Goal: Task Accomplishment & Management: Complete application form

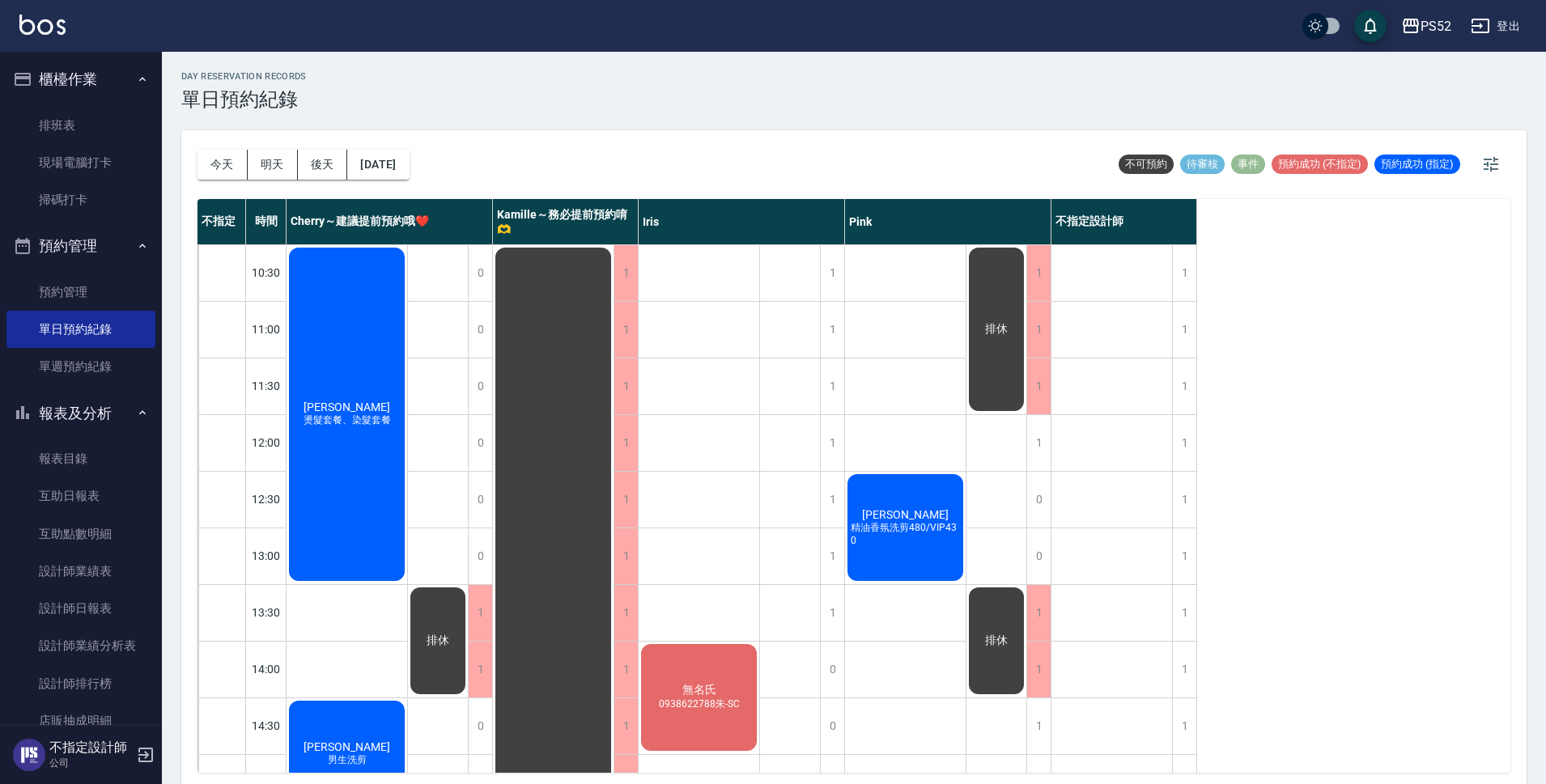
click at [1388, 451] on div "不指定 時間 Cherry～建議提前預約哦❤️ Kamille～務必提前預約唷🫶 Iris Pink 不指定設計師 10:30 11:00 11:30 12:…" at bounding box center [853, 486] width 1313 height 574
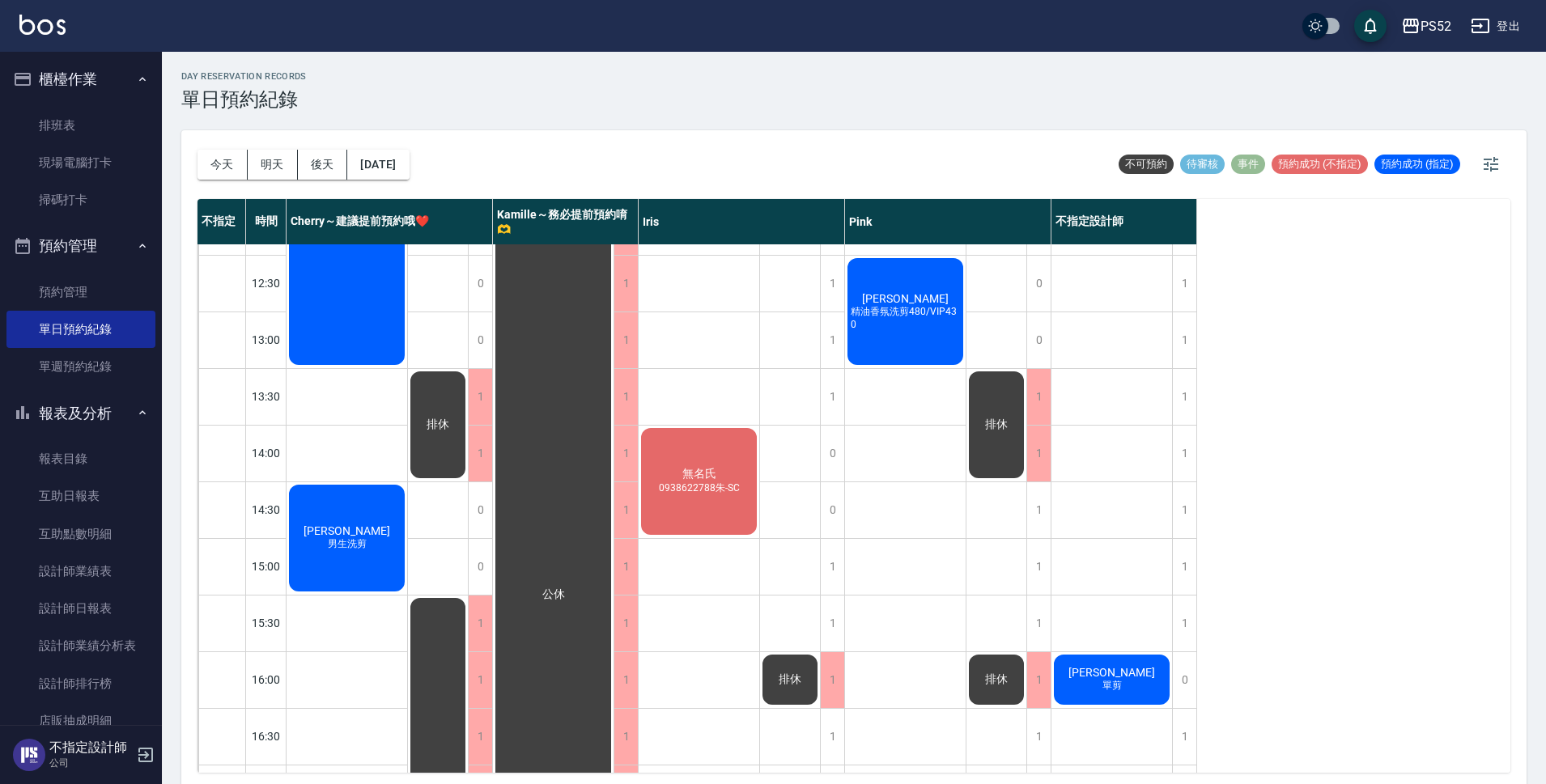
scroll to position [188, 0]
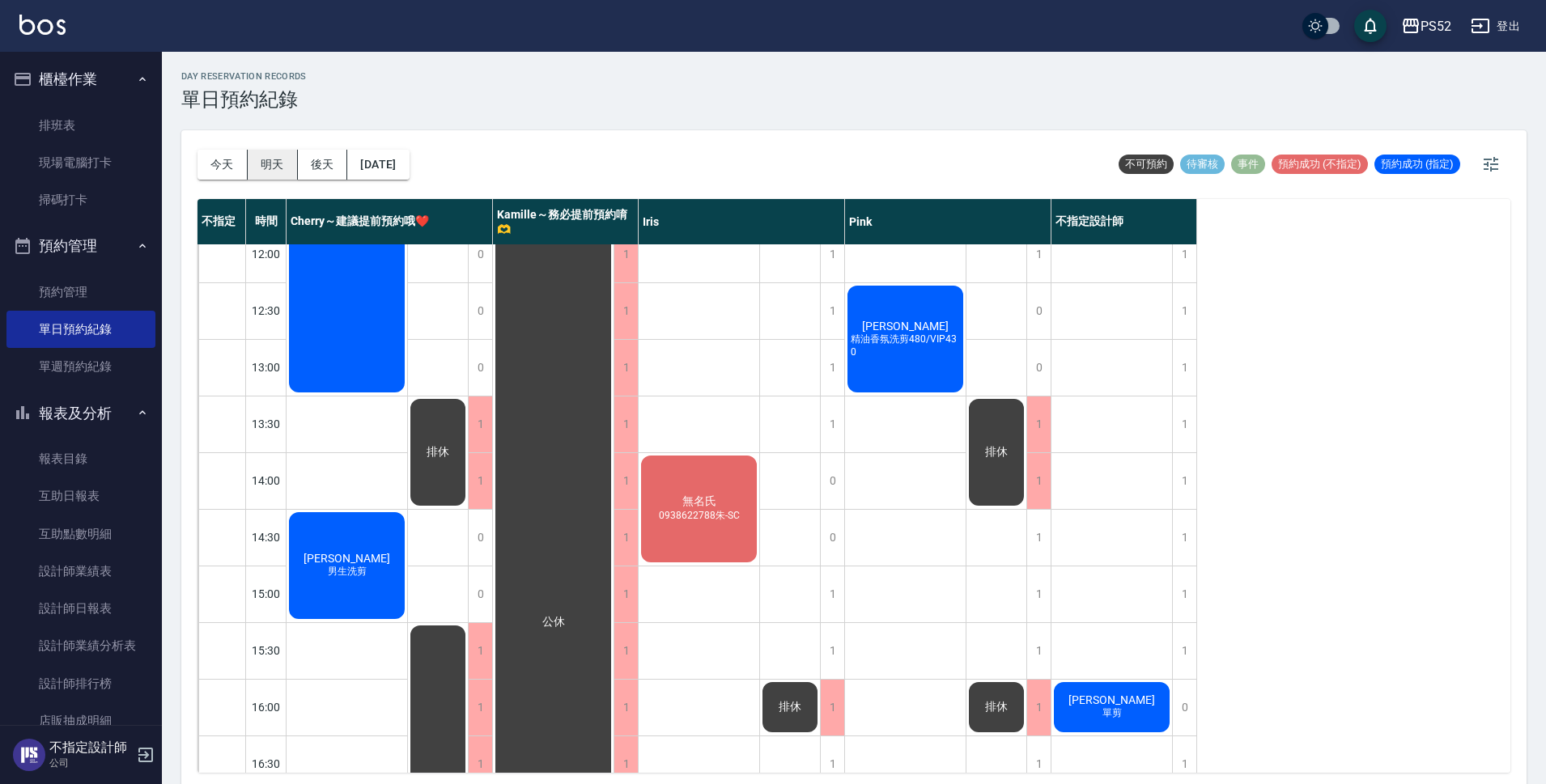
click at [258, 166] on button "明天" at bounding box center [273, 165] width 51 height 30
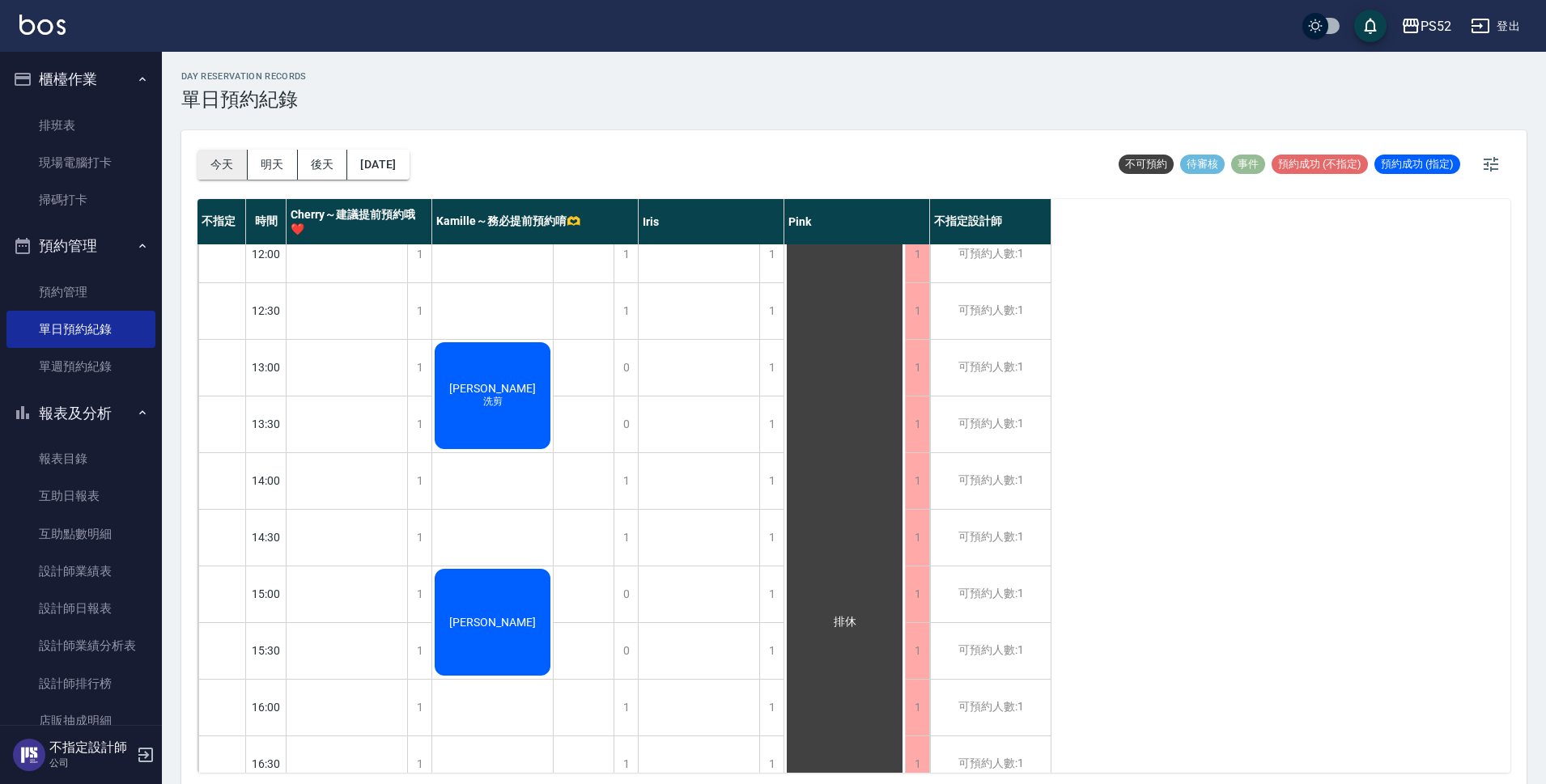
click at [235, 158] on button "今天" at bounding box center [222, 165] width 51 height 30
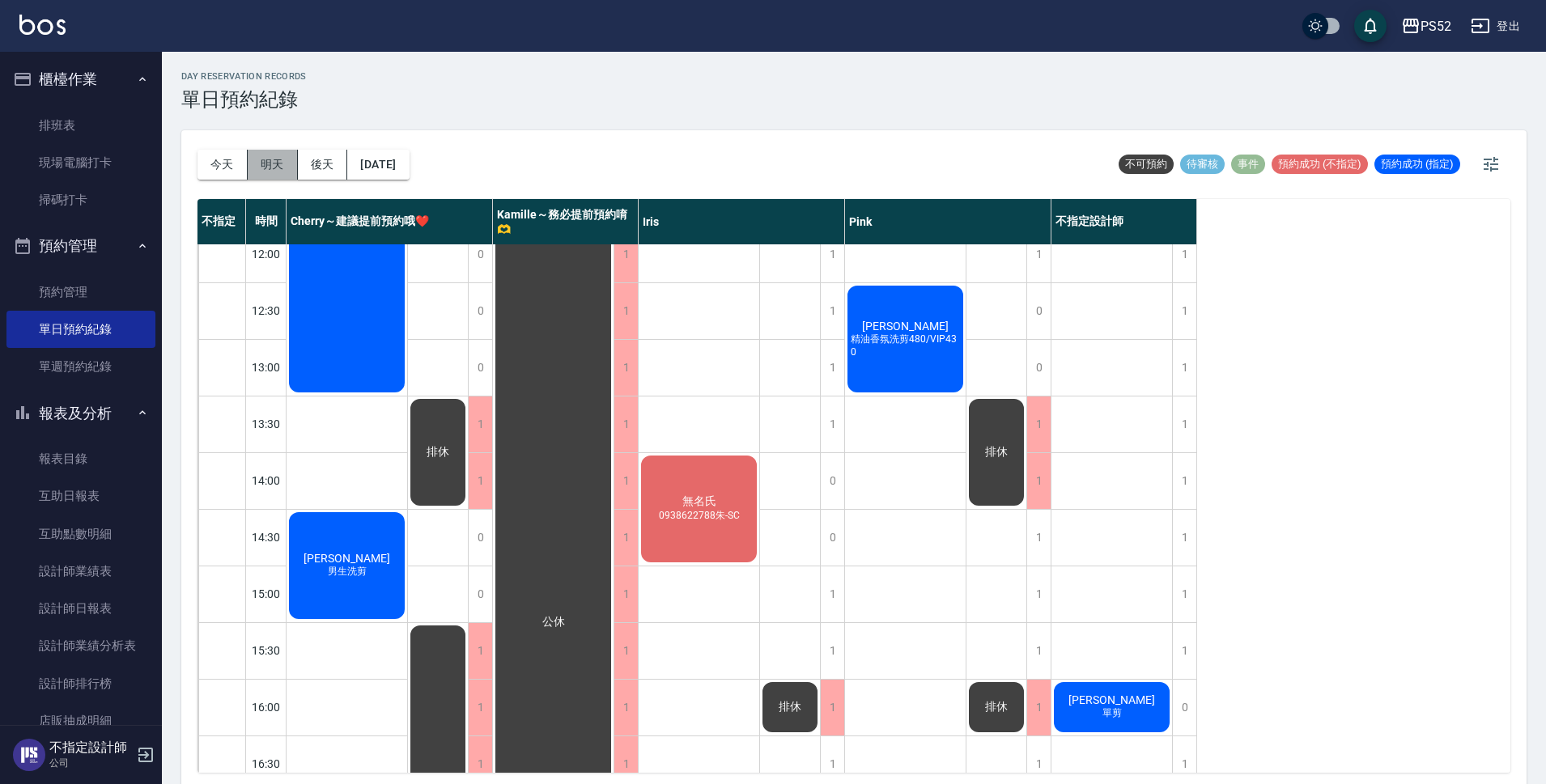
click at [278, 162] on button "明天" at bounding box center [273, 165] width 51 height 30
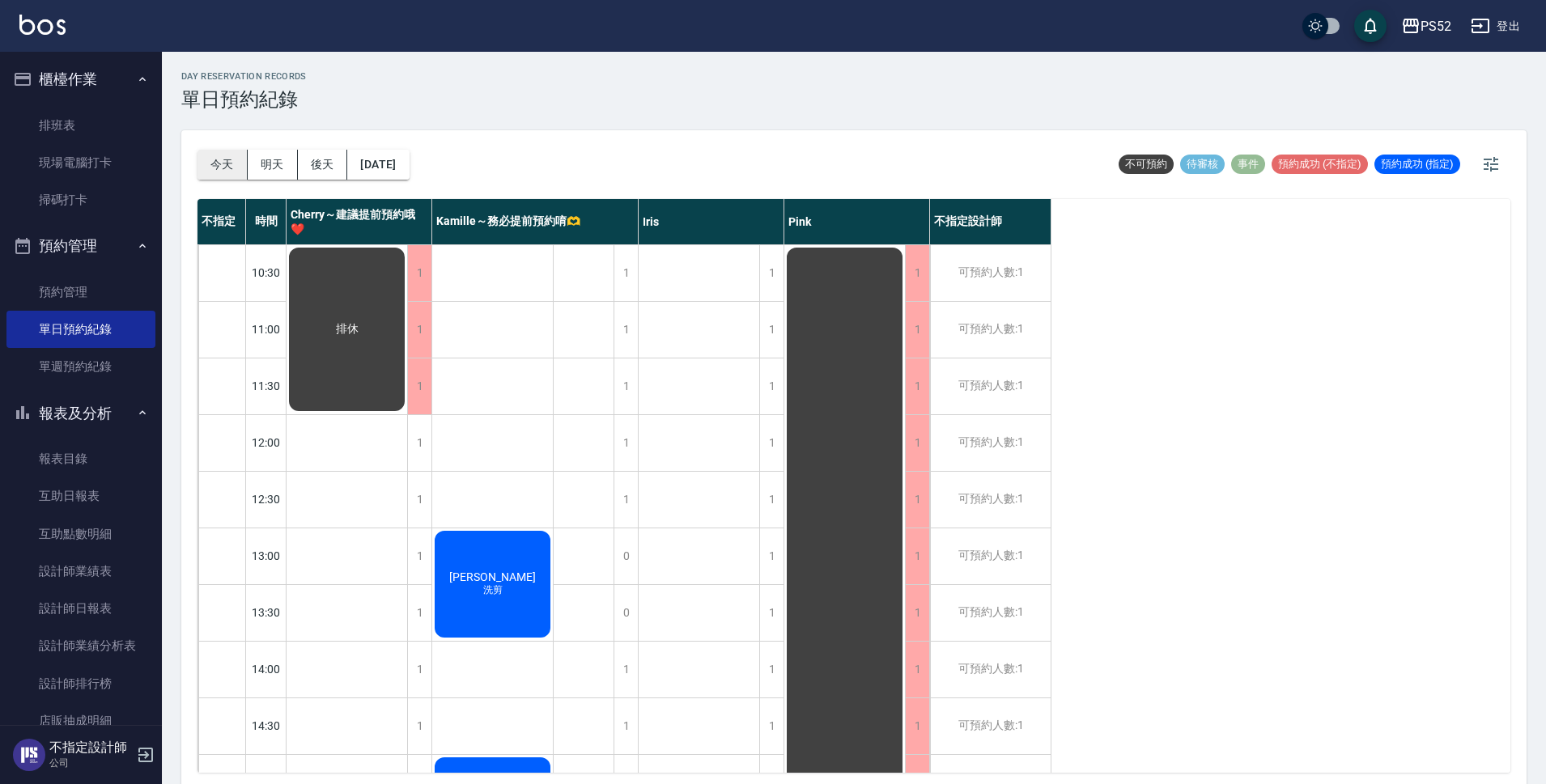
click at [232, 171] on button "今天" at bounding box center [222, 165] width 51 height 30
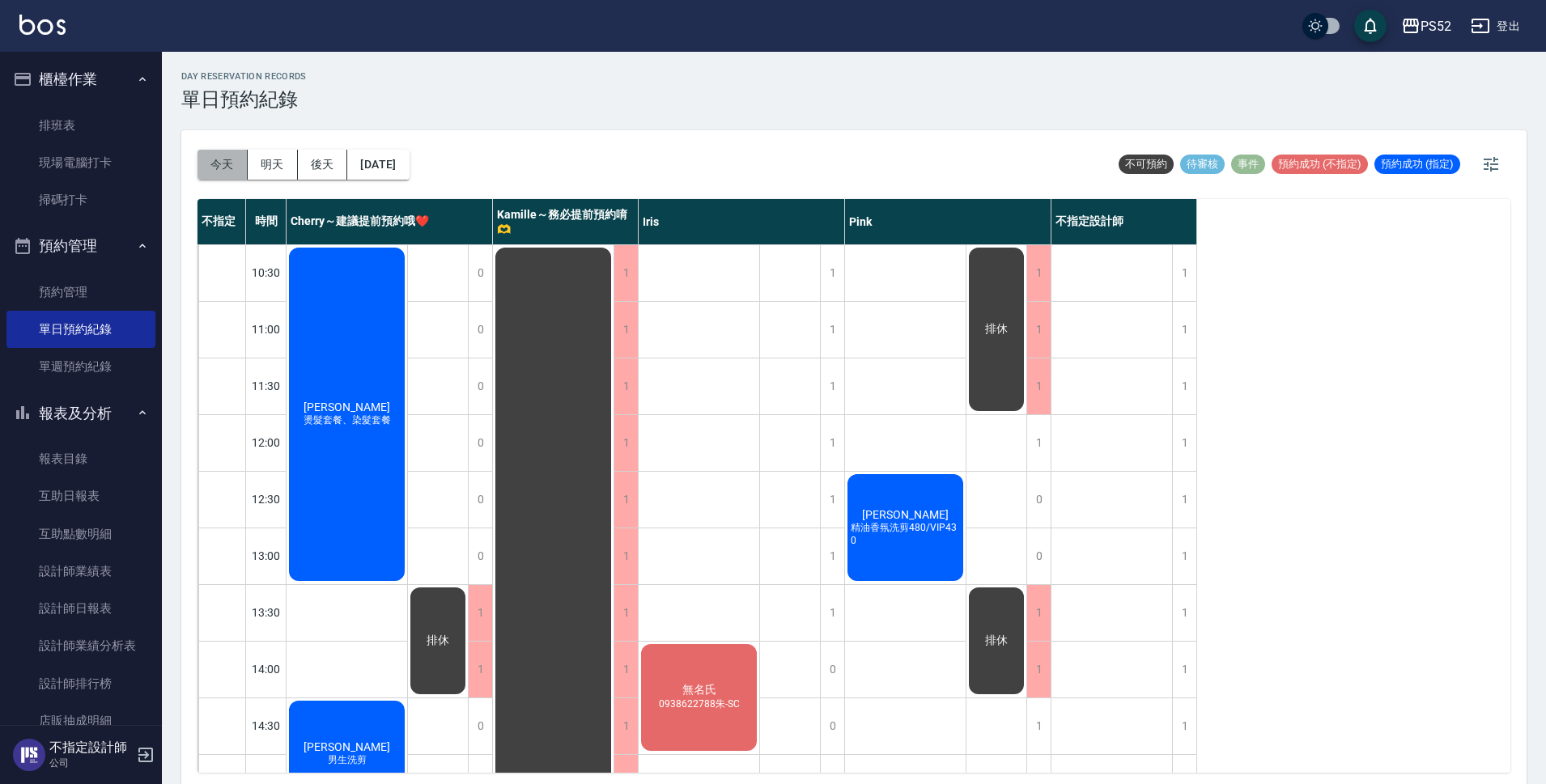
click at [237, 158] on button "今天" at bounding box center [222, 165] width 51 height 30
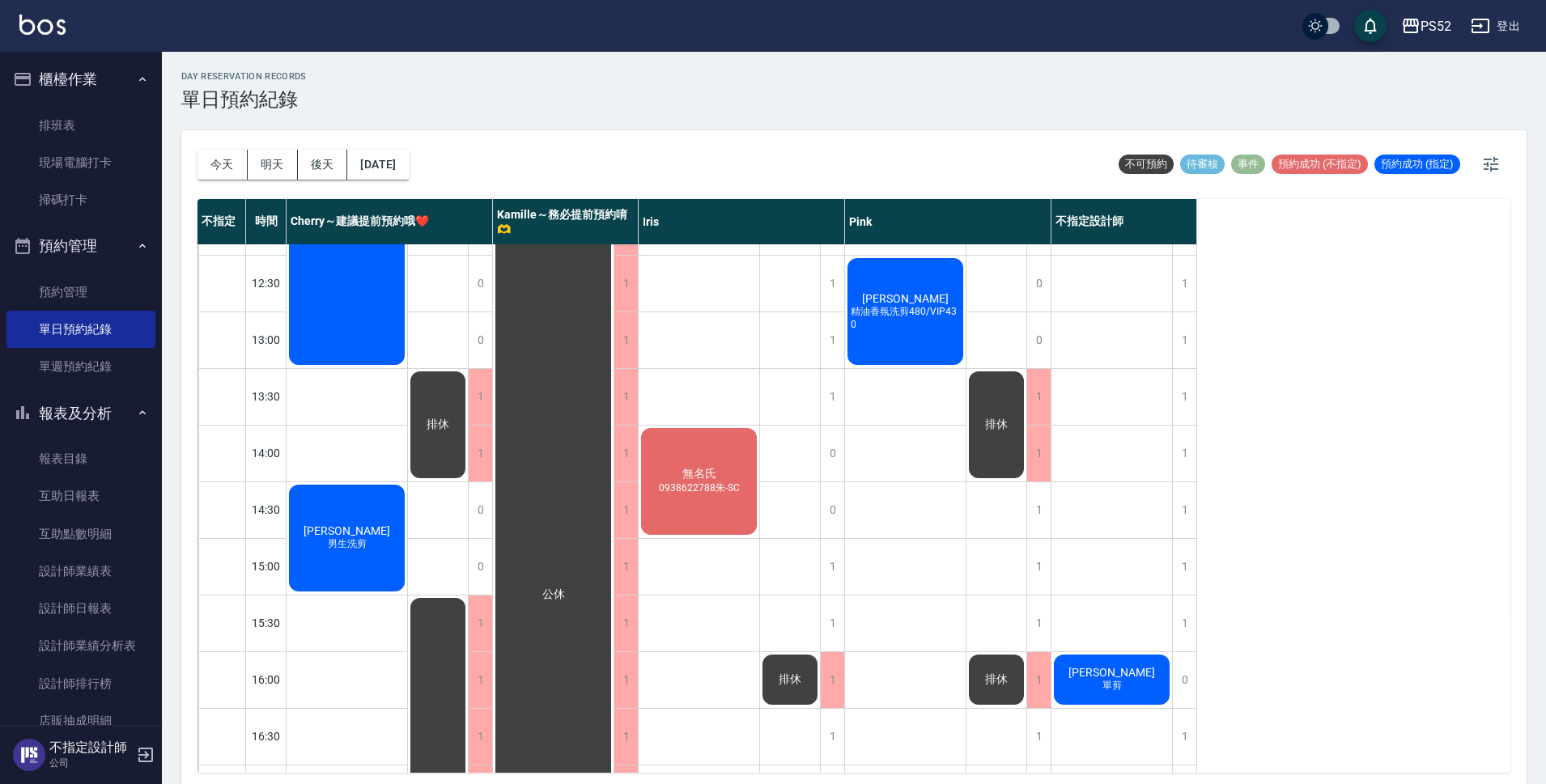
scroll to position [133, 0]
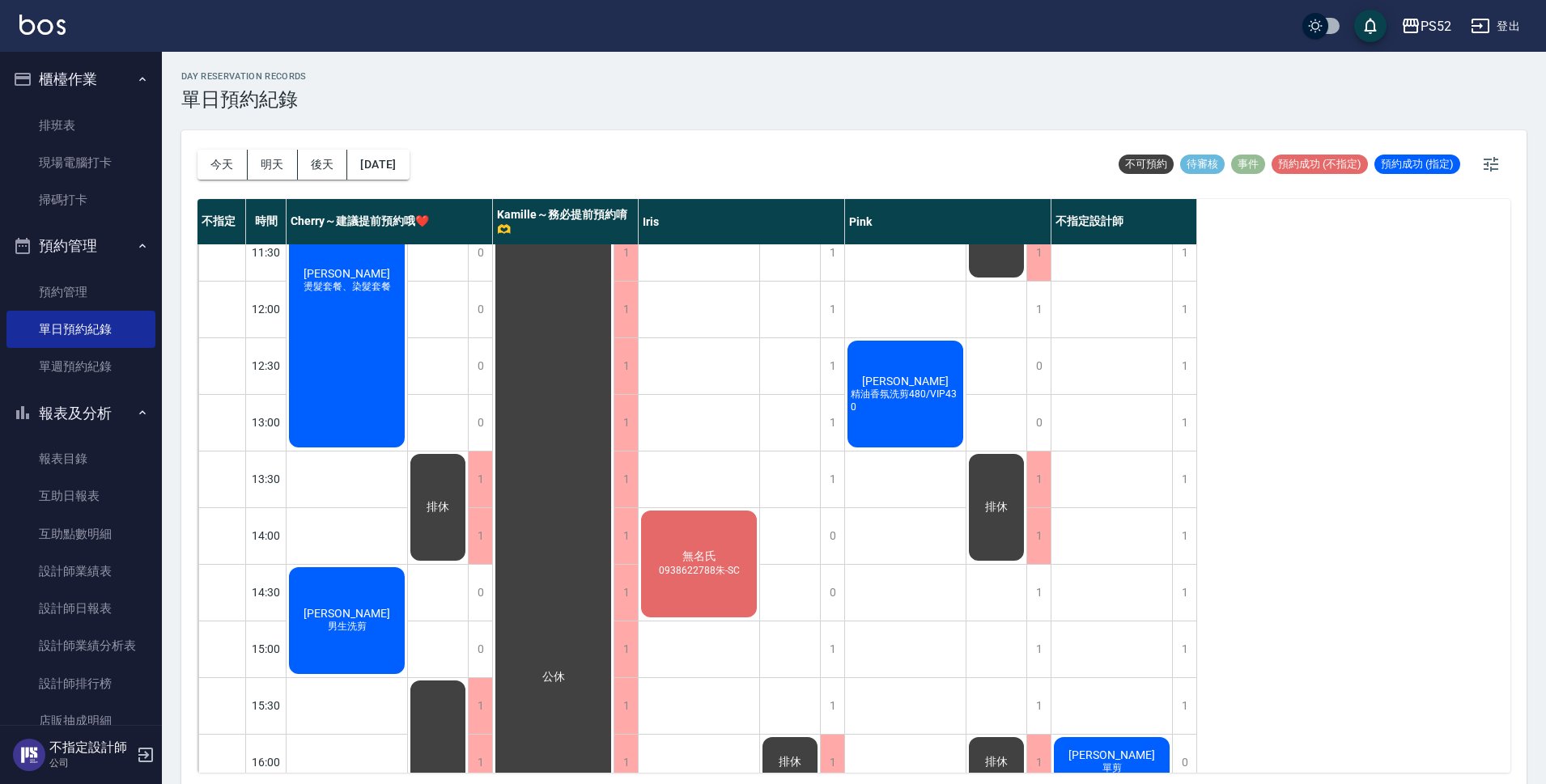
click at [393, 280] on span "[PERSON_NAME]" at bounding box center [346, 273] width 93 height 13
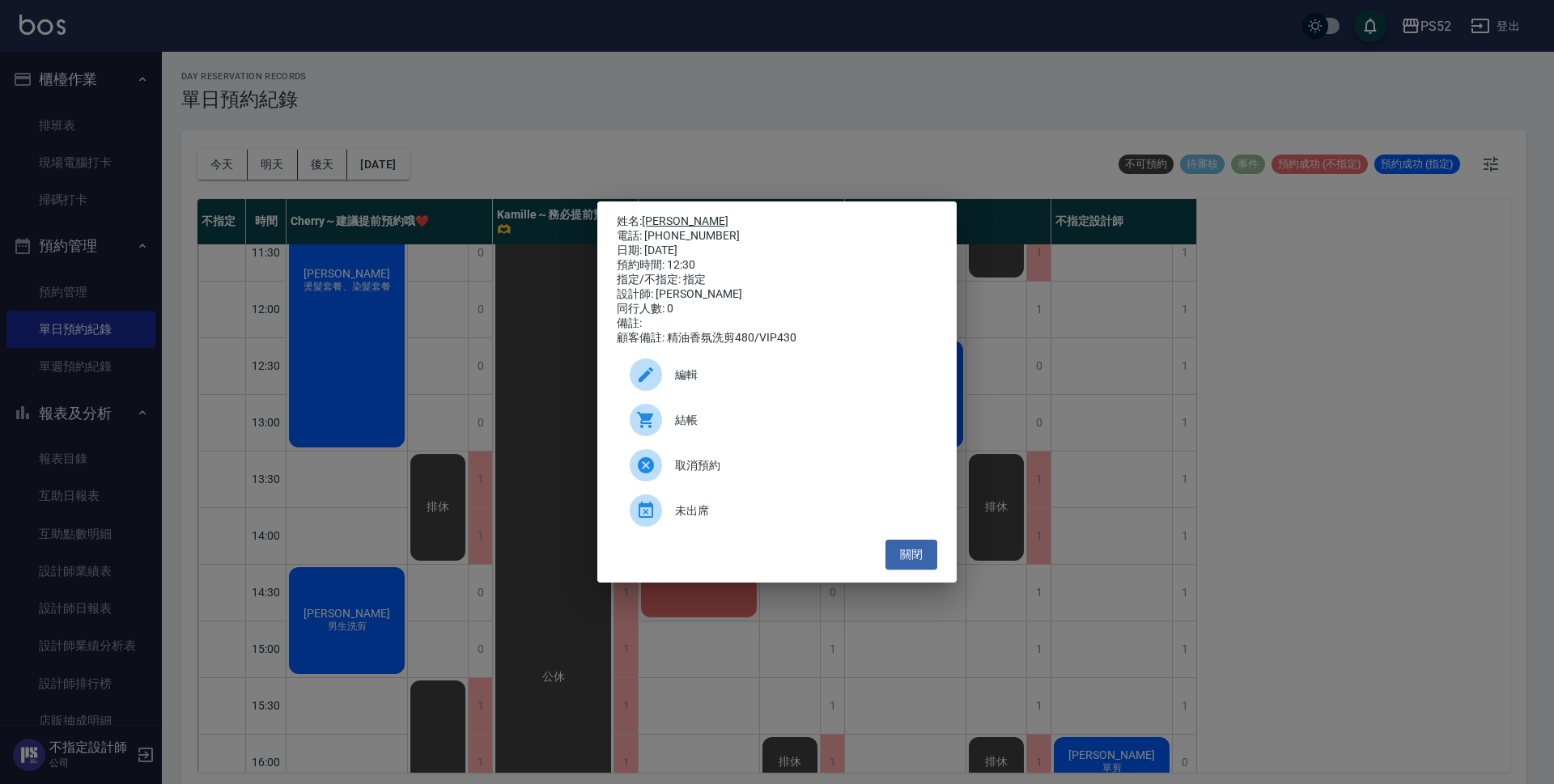
click at [661, 215] on link "[PERSON_NAME]" at bounding box center [686, 221] width 87 height 13
click at [920, 561] on button "關閉" at bounding box center [911, 555] width 52 height 30
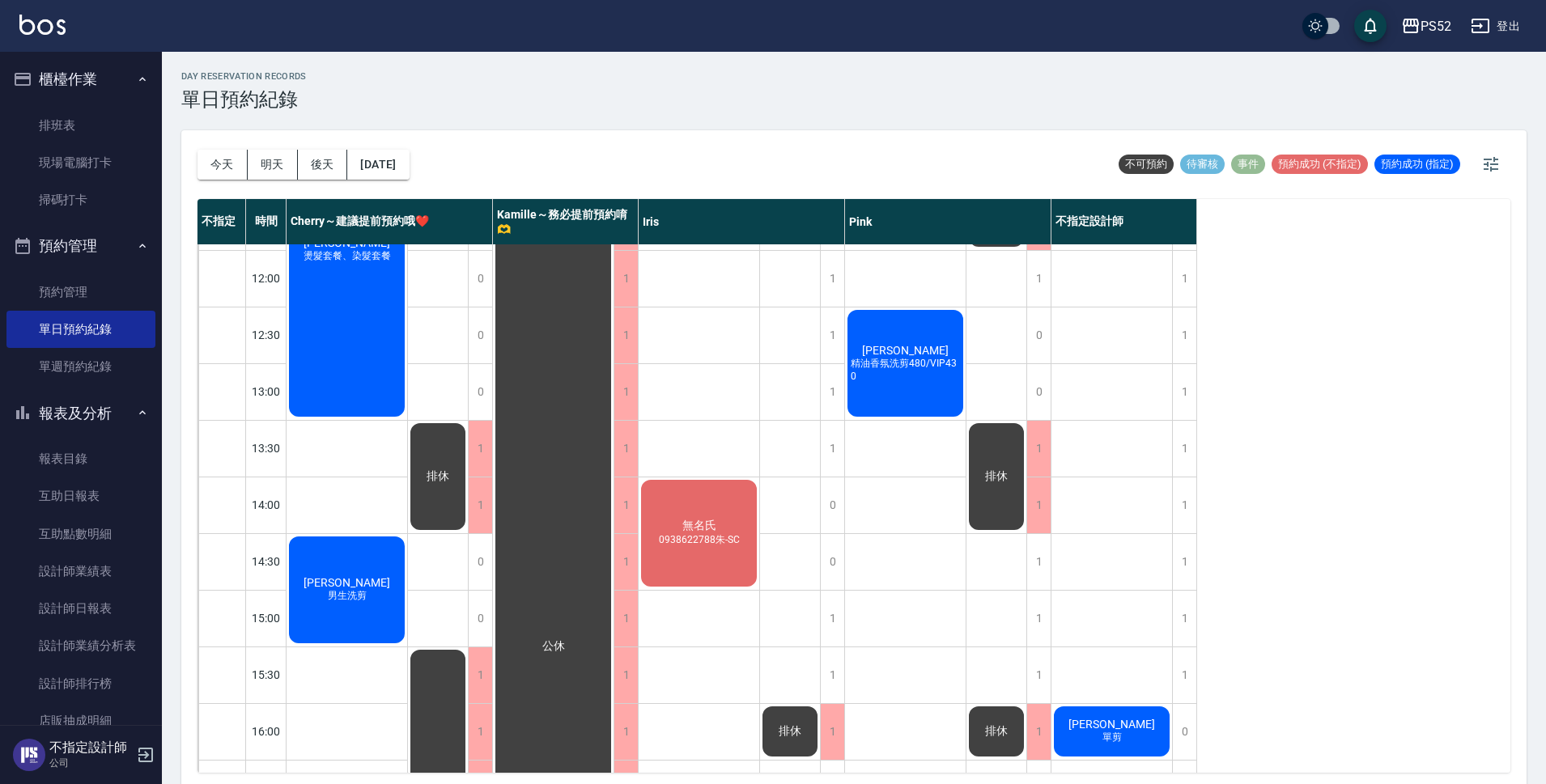
scroll to position [242, 0]
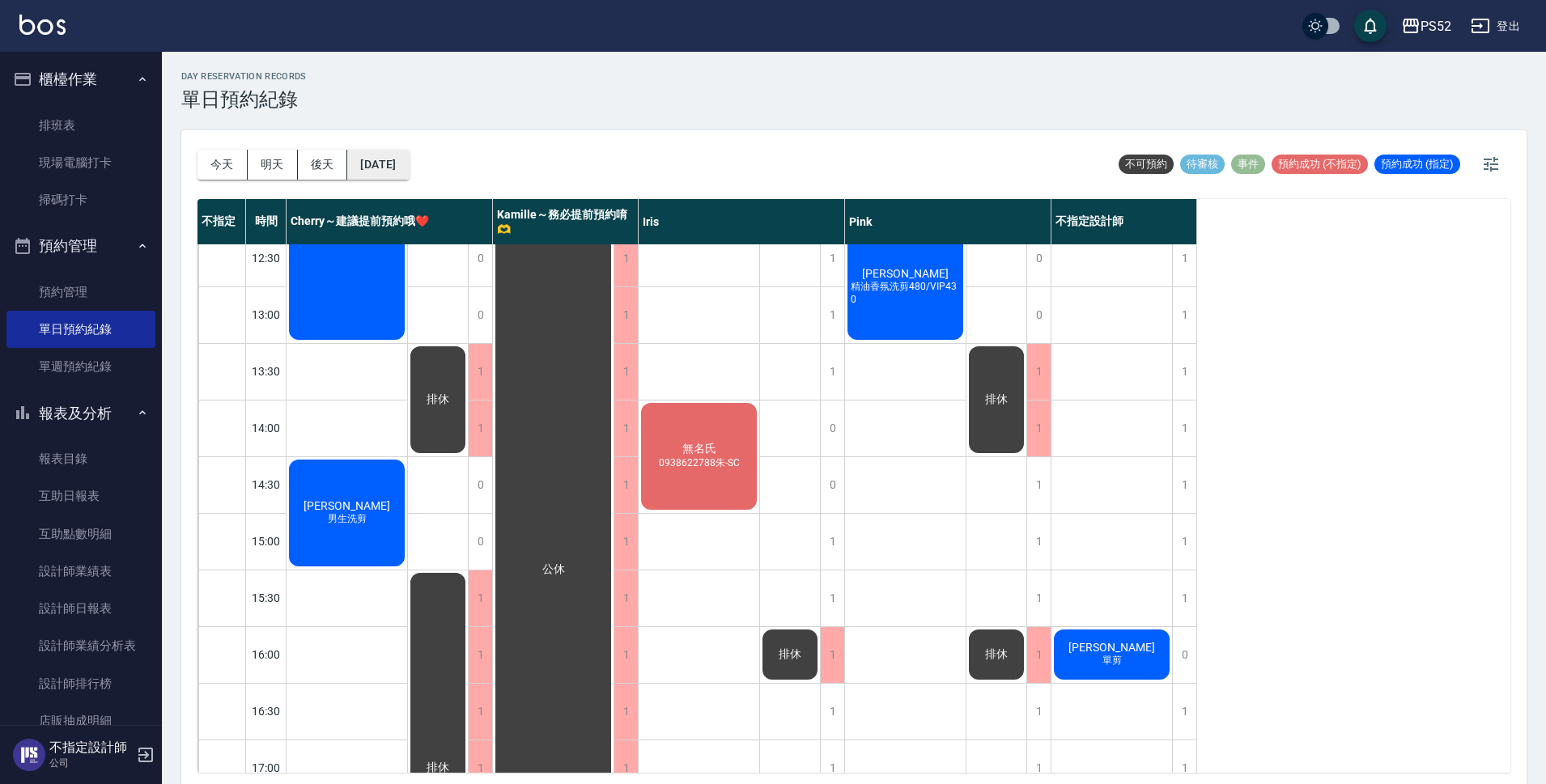
click at [392, 168] on button "[DATE]" at bounding box center [377, 165] width 61 height 30
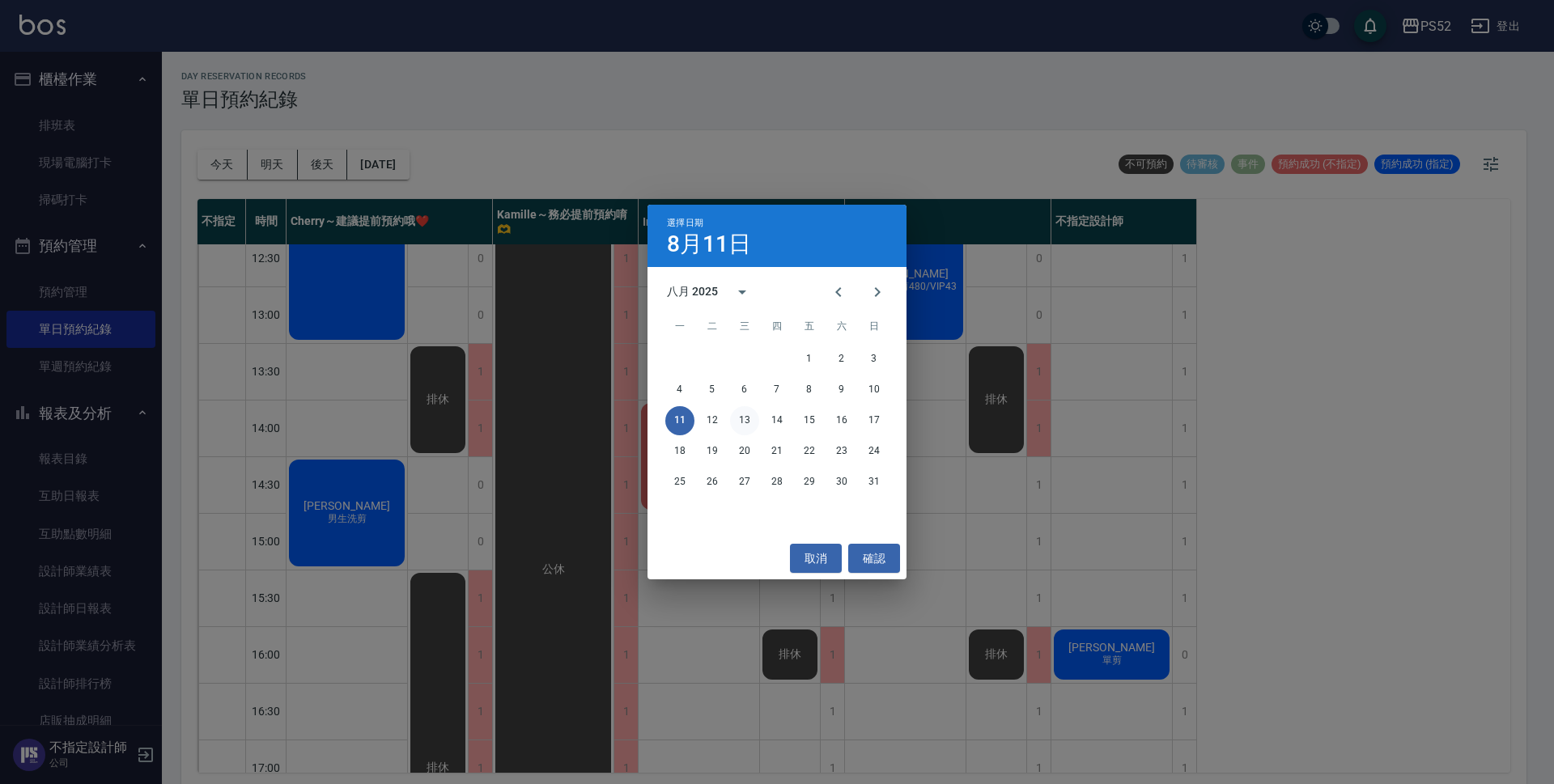
click at [741, 418] on button "13" at bounding box center [744, 421] width 29 height 29
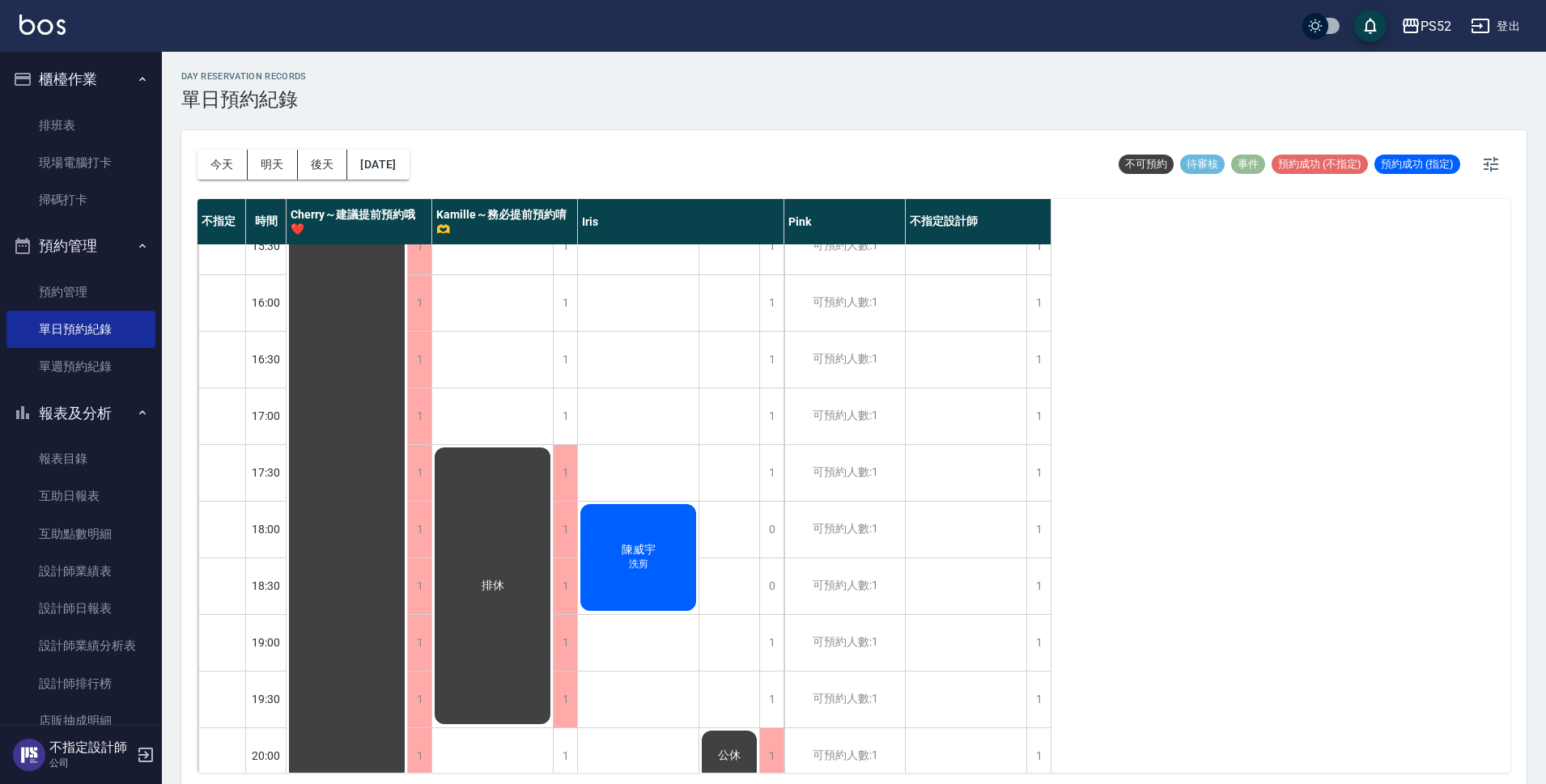
scroll to position [619, 0]
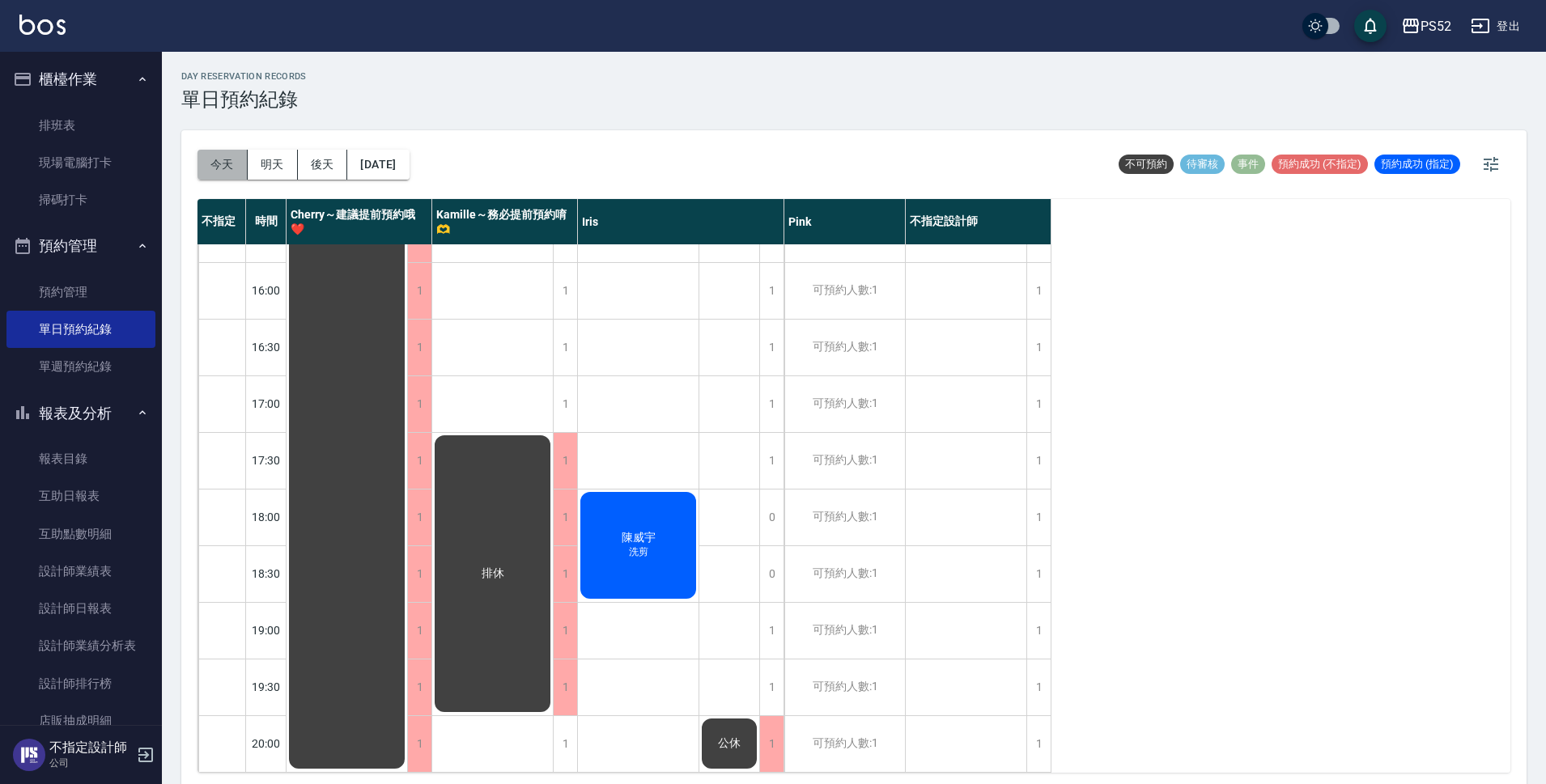
click at [212, 170] on button "今天" at bounding box center [222, 165] width 51 height 30
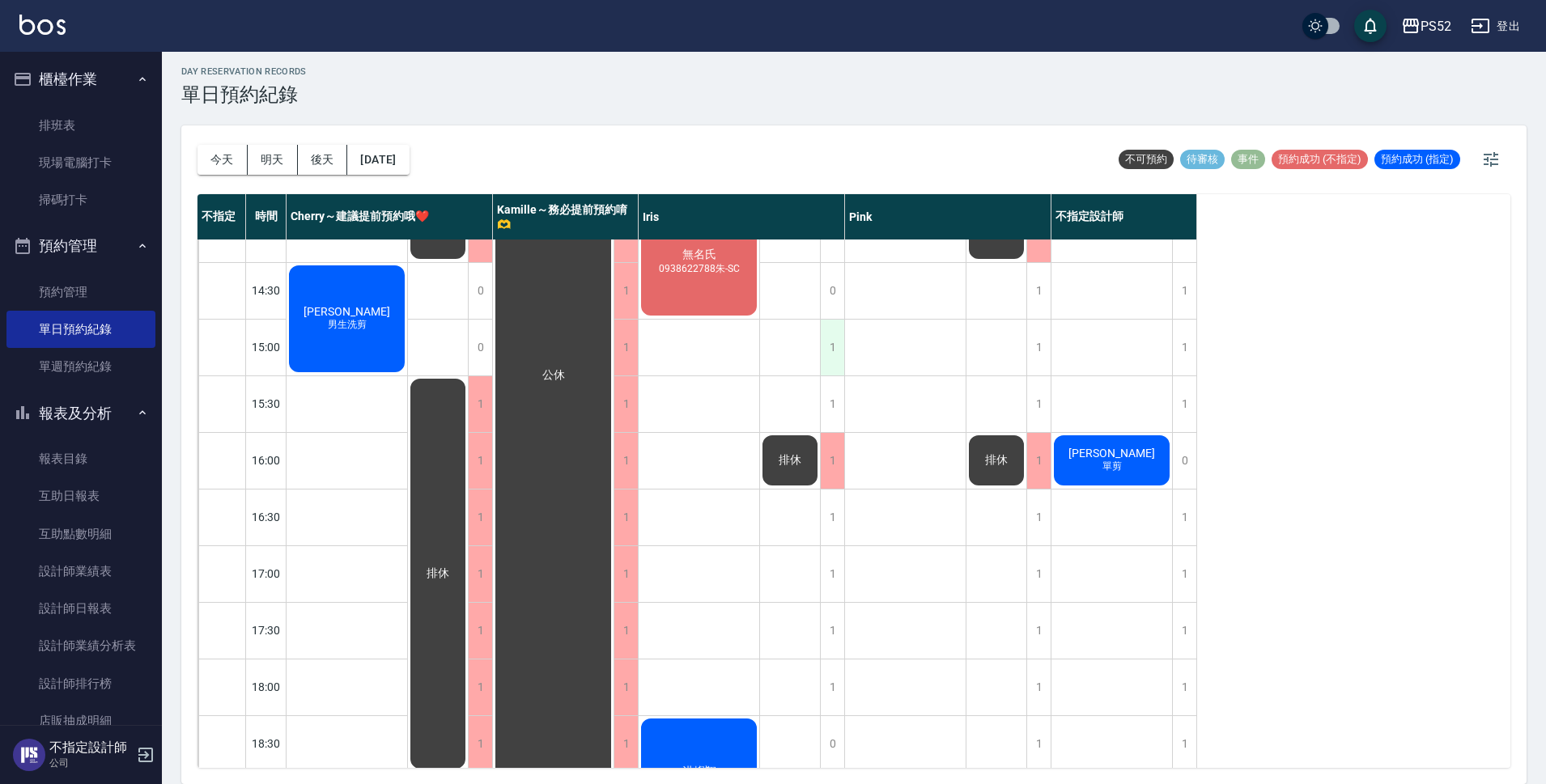
scroll to position [403, 0]
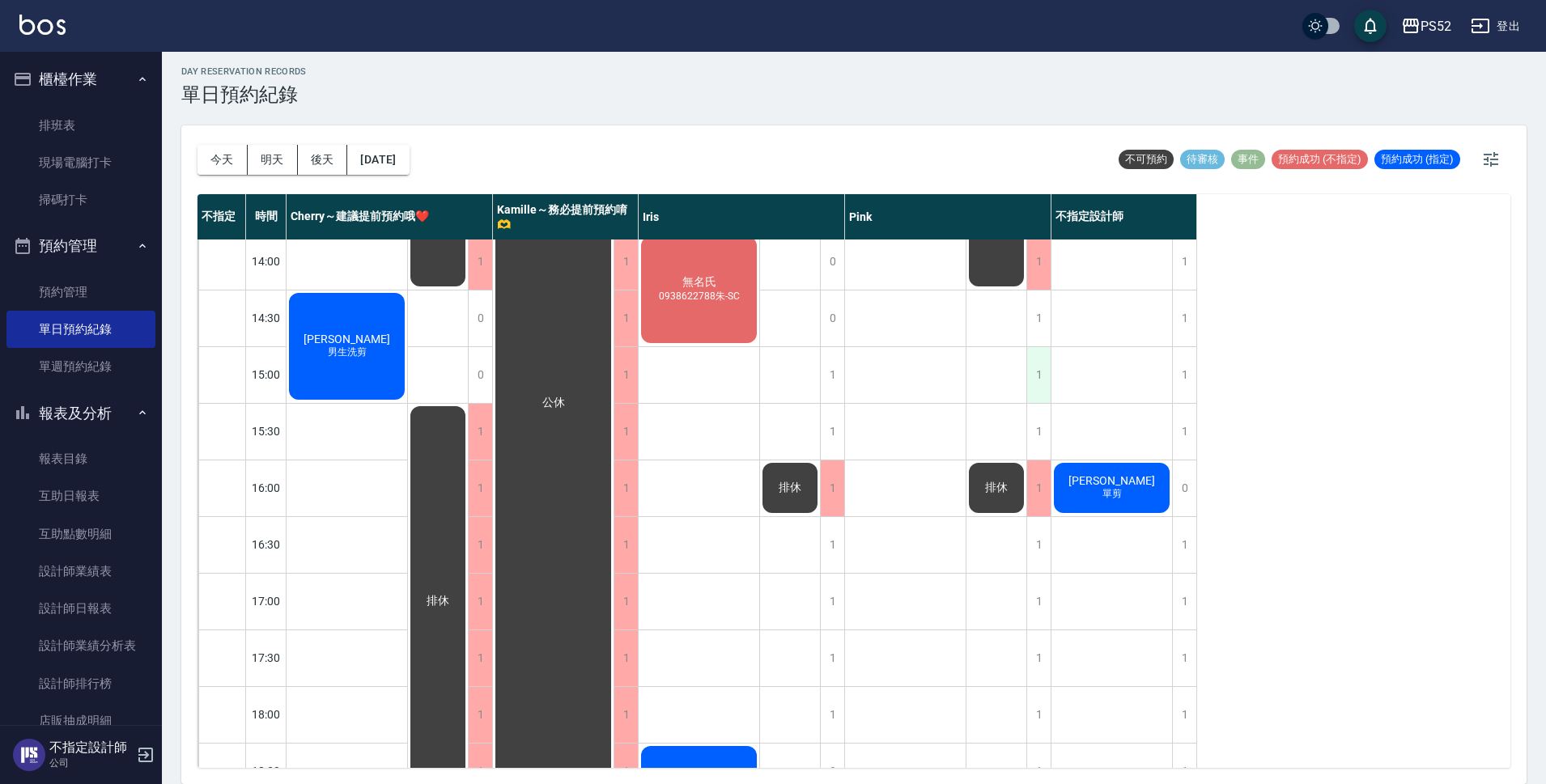
click at [1037, 371] on div "1" at bounding box center [1038, 375] width 24 height 56
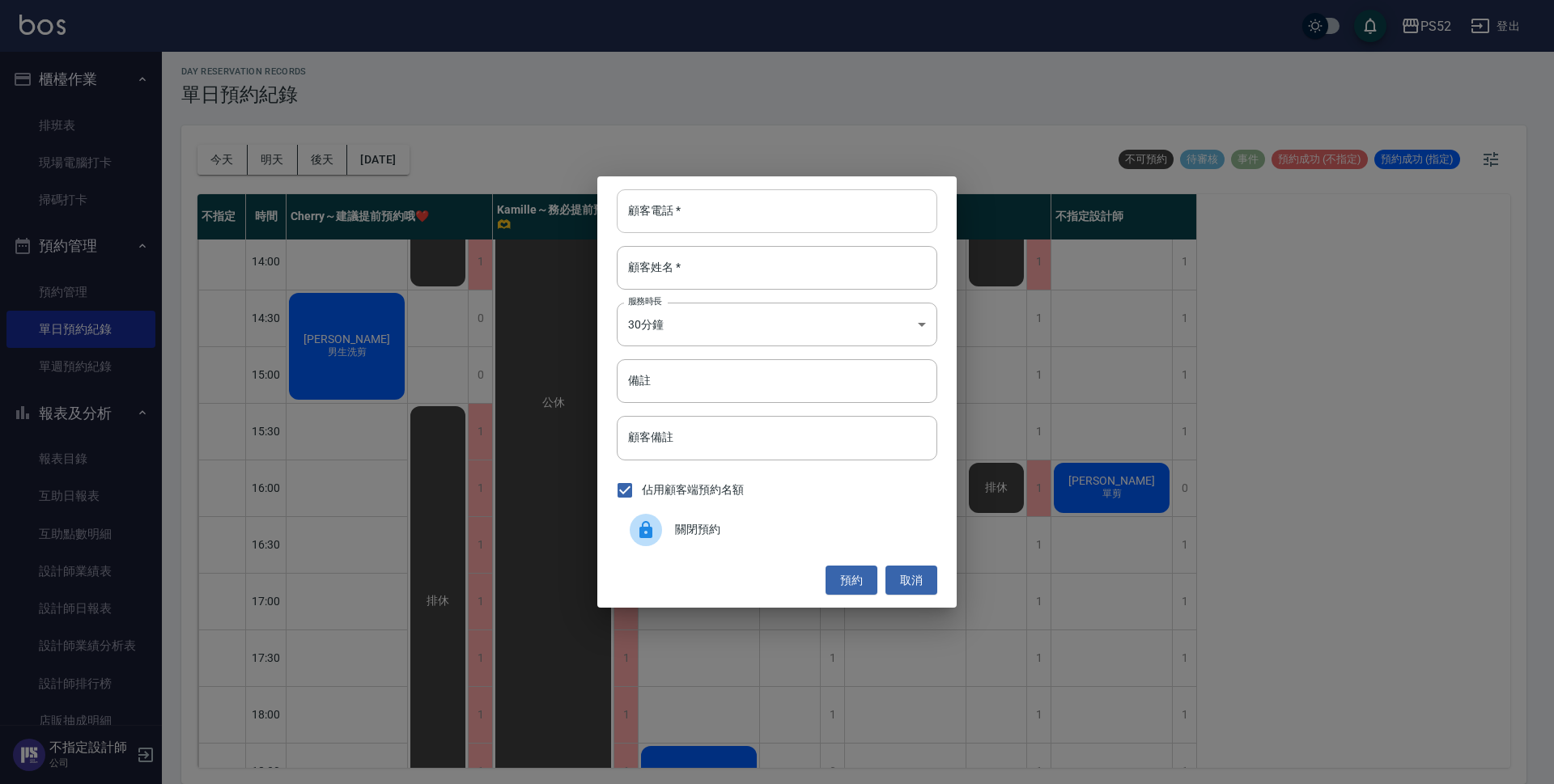
click at [848, 229] on input "顧客電話   *" at bounding box center [777, 210] width 321 height 44
click at [845, 233] on input "0912018820" at bounding box center [777, 210] width 321 height 44
type input "0912018820"
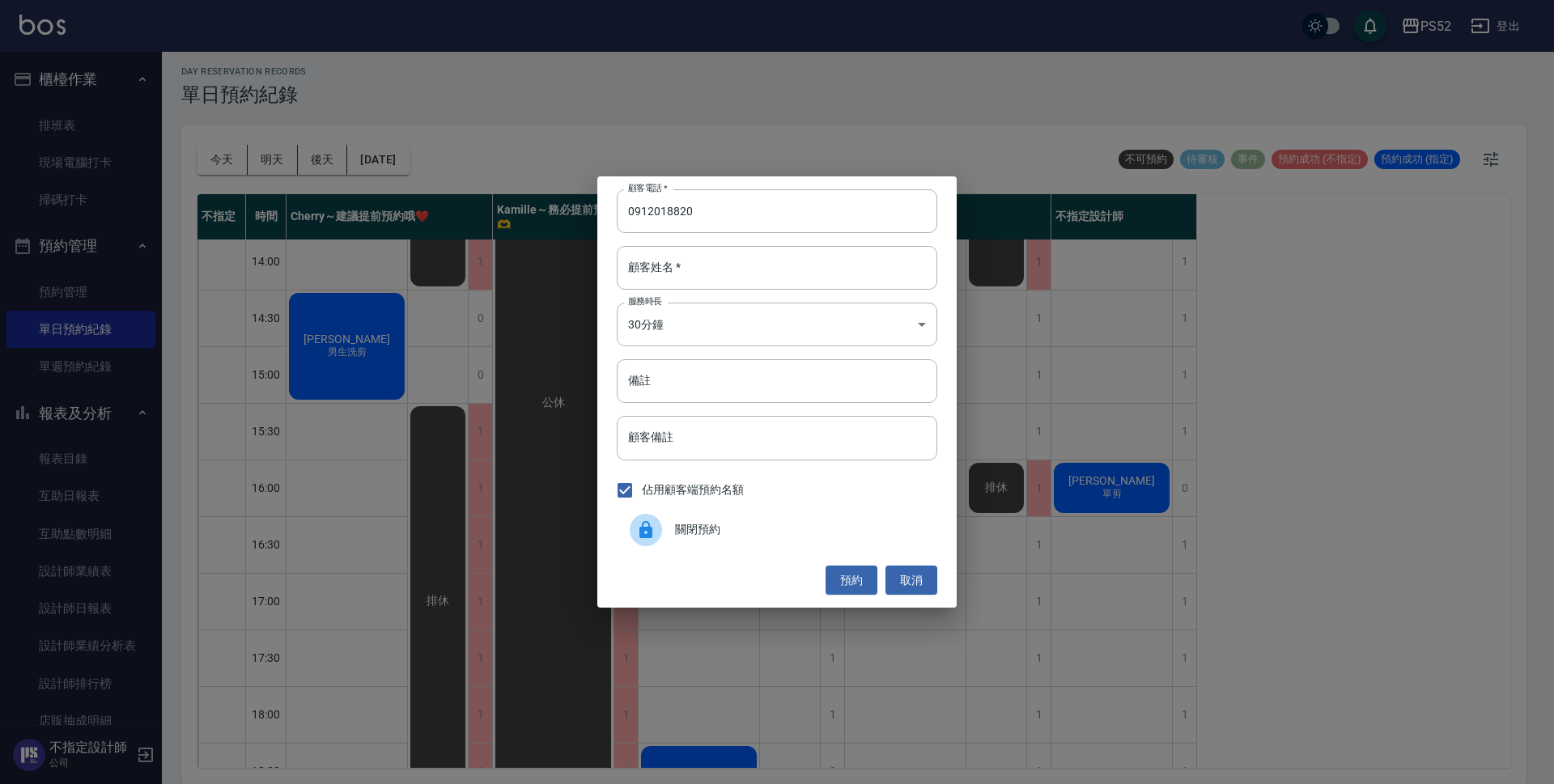
click at [427, 450] on div "顧客電話   * [PHONE_NUMBER] 顧客電話   * 顧客姓名   * 顧客姓名   * 服務時長 30分鐘 1 服務時長 備註 備註 顧客備註 …" at bounding box center [777, 392] width 1554 height 784
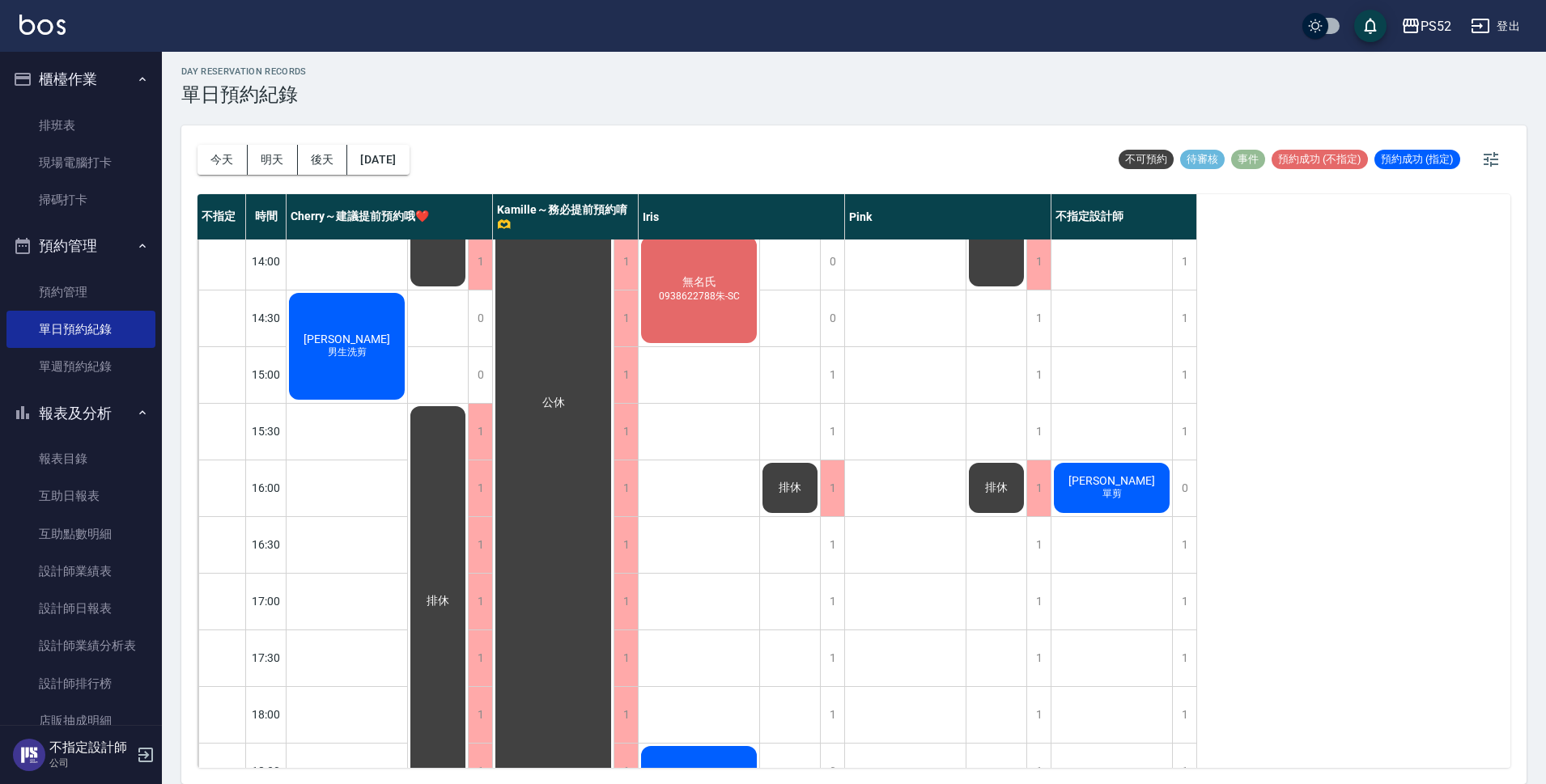
click at [101, 408] on button "報表及分析" at bounding box center [81, 413] width 149 height 42
click at [95, 463] on button "客戶管理" at bounding box center [81, 455] width 149 height 42
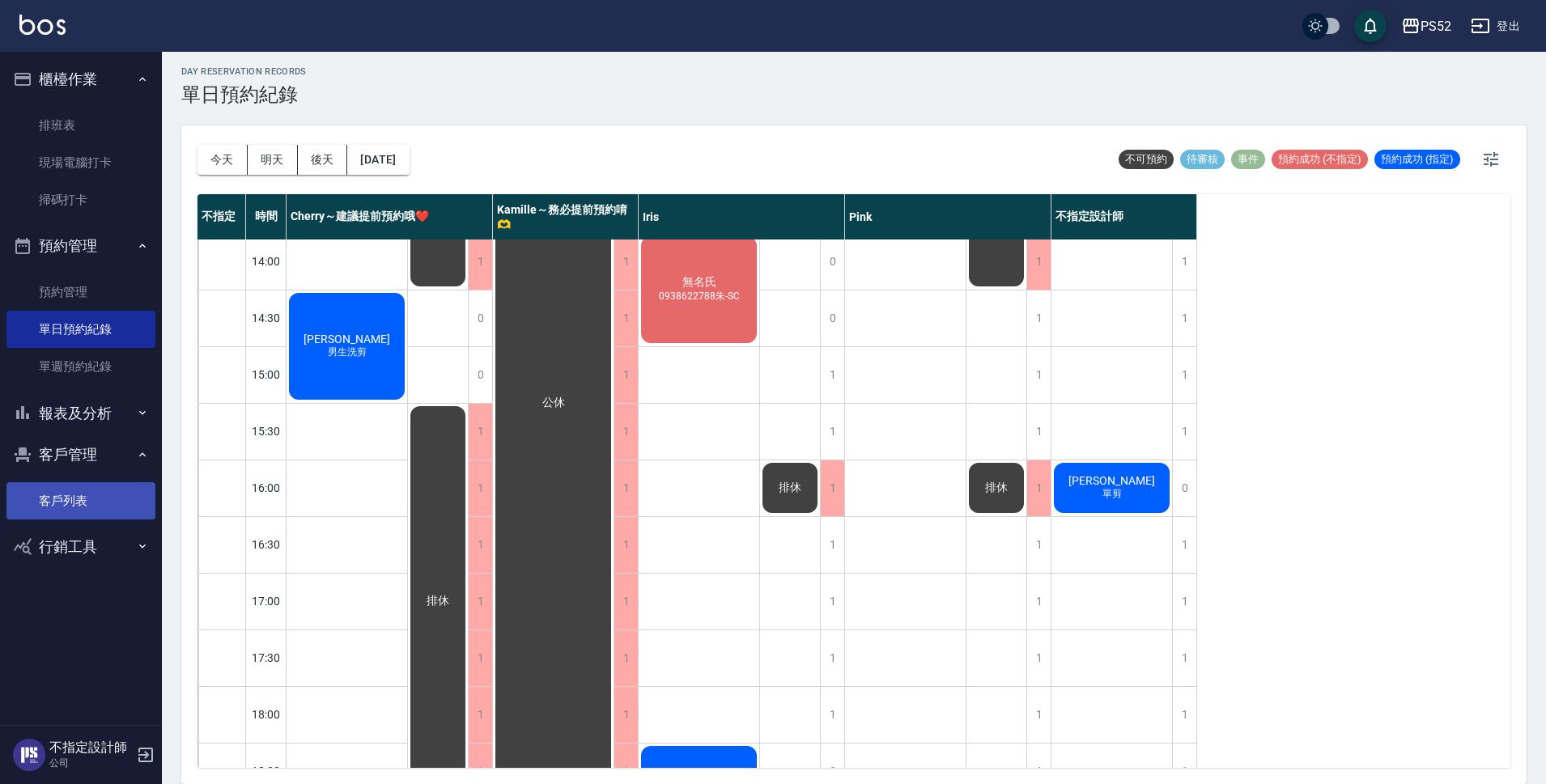
click at [75, 499] on link "客戶列表" at bounding box center [81, 501] width 149 height 37
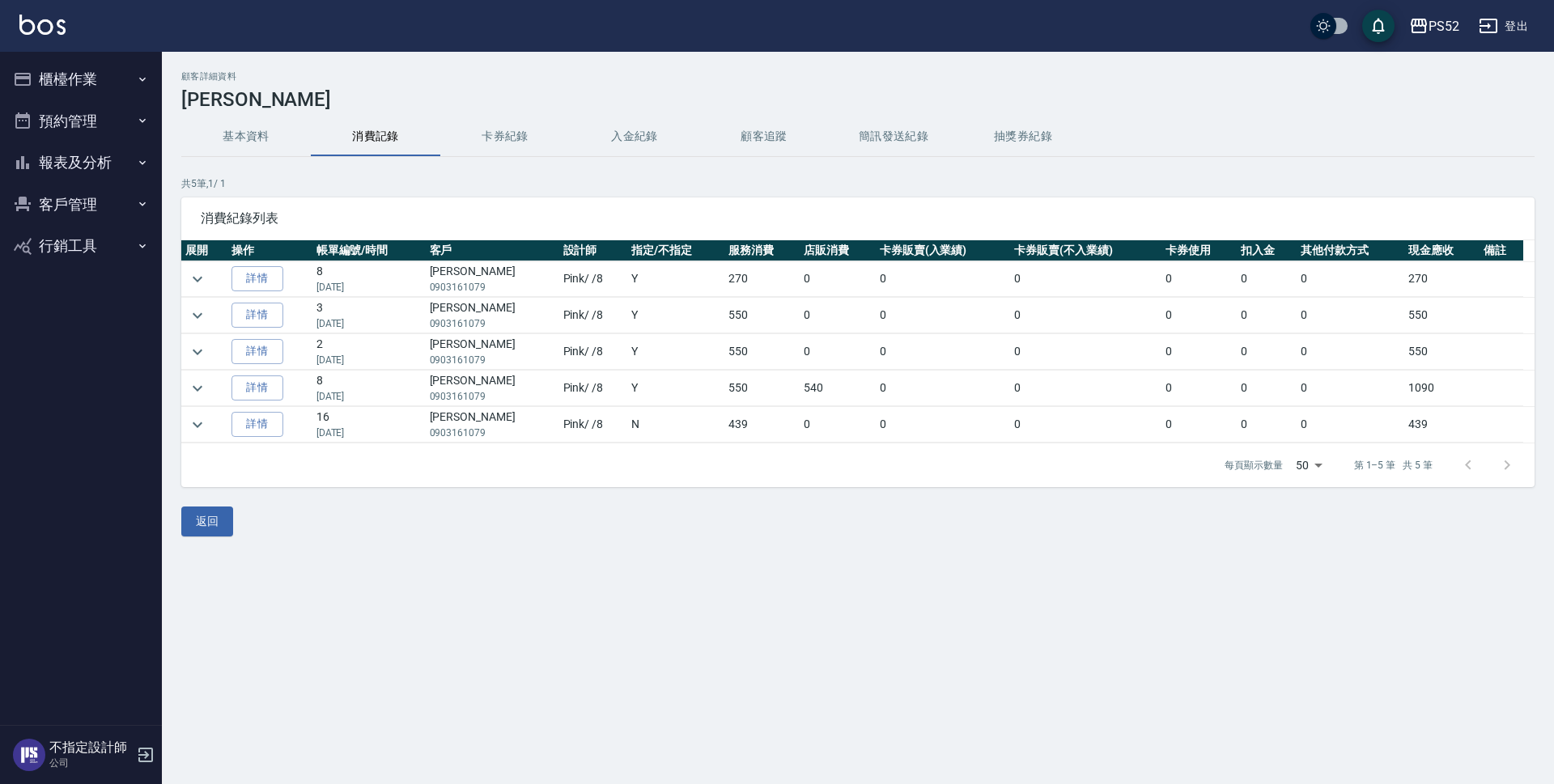
click at [242, 142] on button "基本資料" at bounding box center [246, 137] width 130 height 39
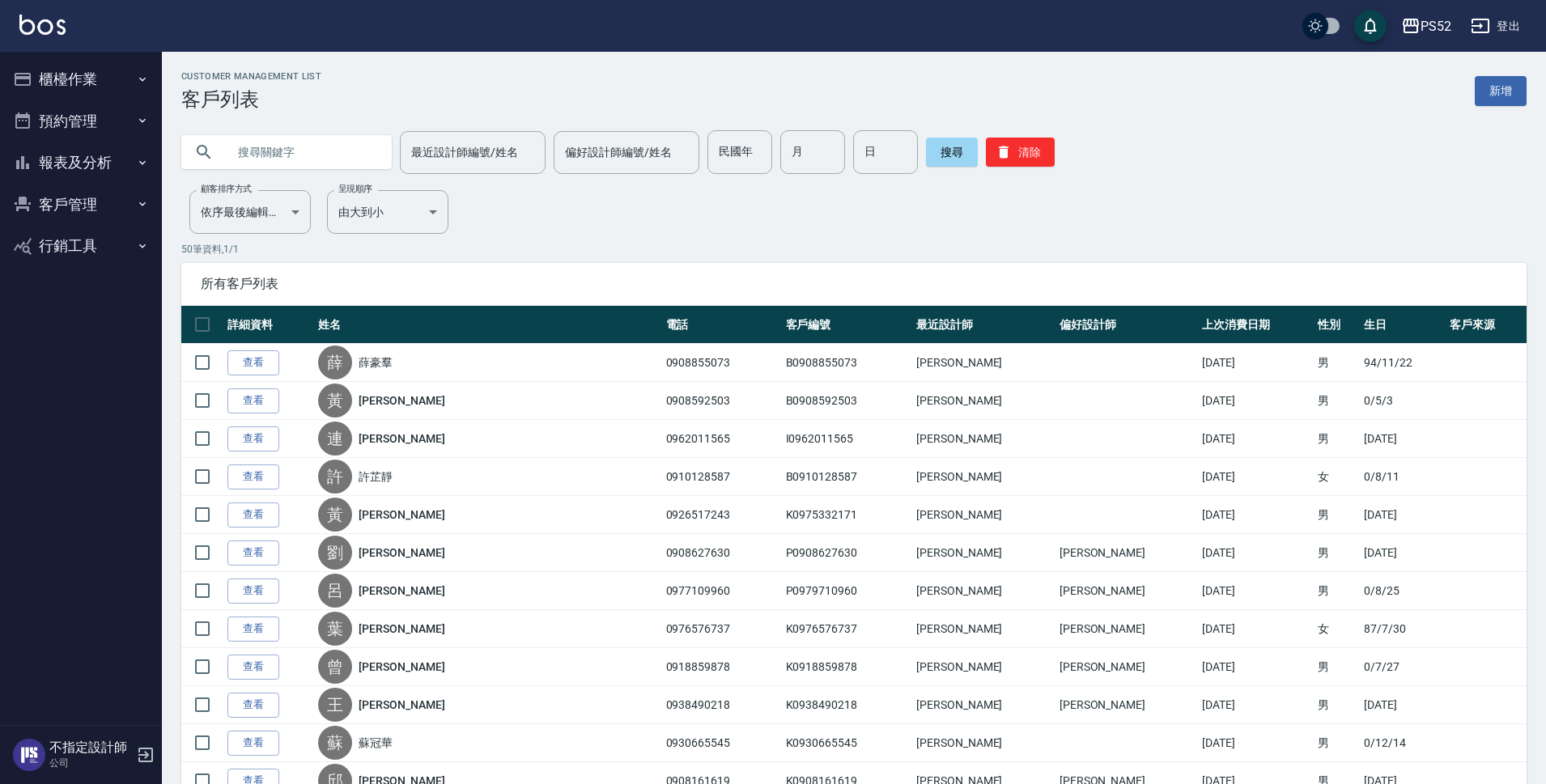
click at [302, 150] on input "text" at bounding box center [302, 152] width 152 height 44
paste input "0912018820"
type input "0912018820"
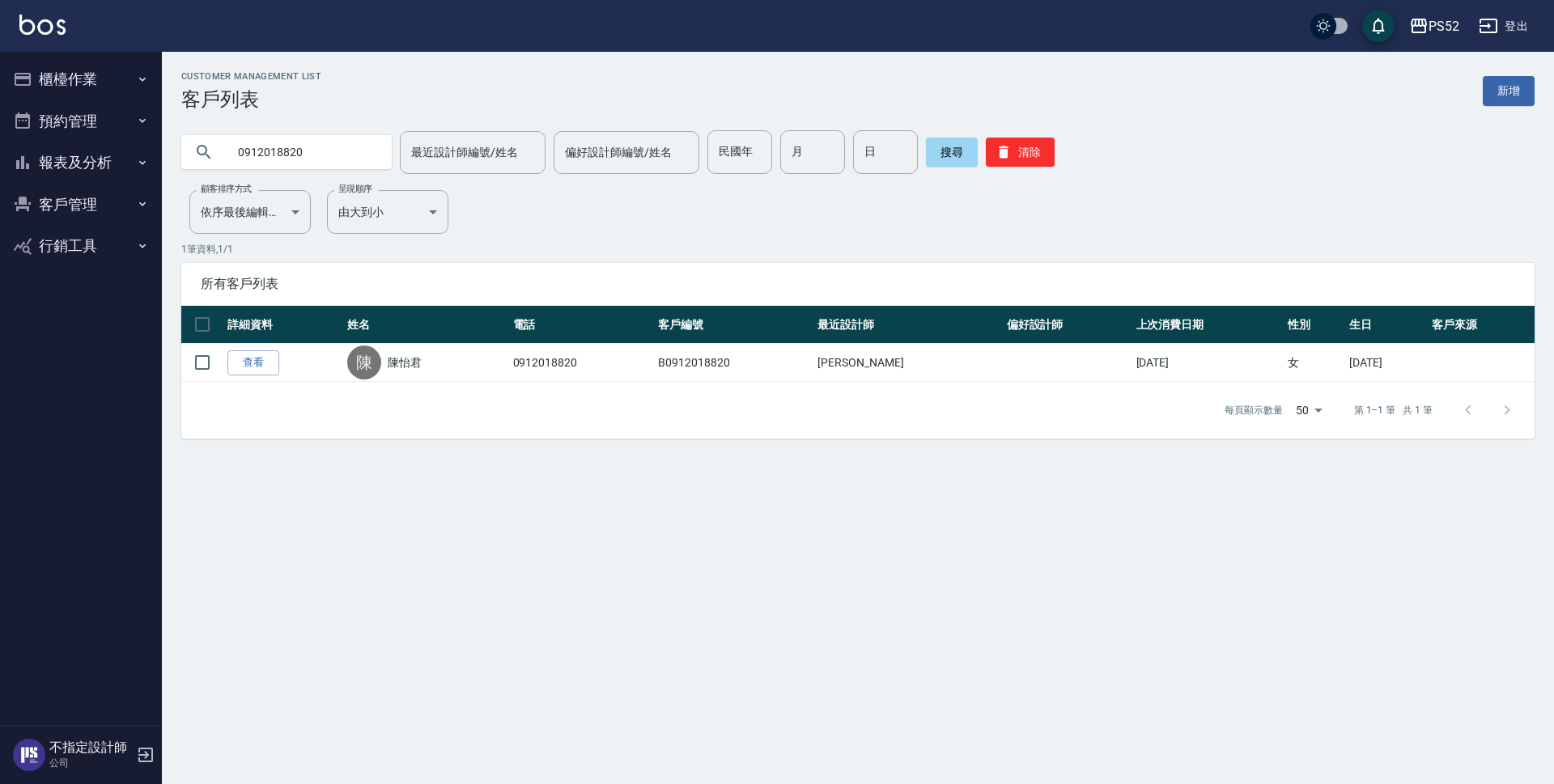
click at [84, 170] on button "報表及分析" at bounding box center [81, 162] width 149 height 42
click at [75, 166] on button "報表及分析" at bounding box center [81, 162] width 149 height 42
click at [72, 125] on button "預約管理" at bounding box center [81, 121] width 149 height 42
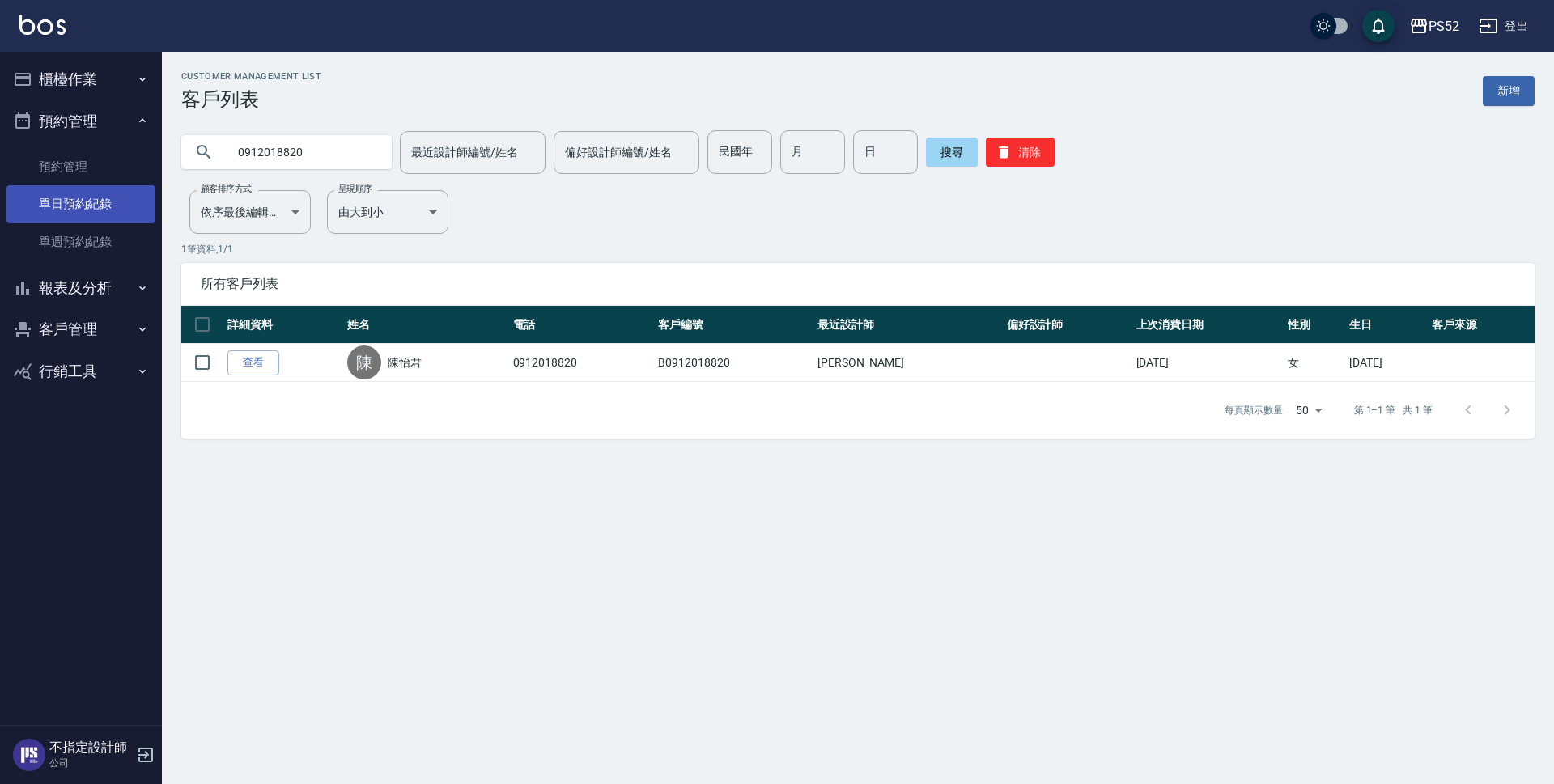
click at [82, 187] on link "單日預約紀錄" at bounding box center [81, 204] width 149 height 37
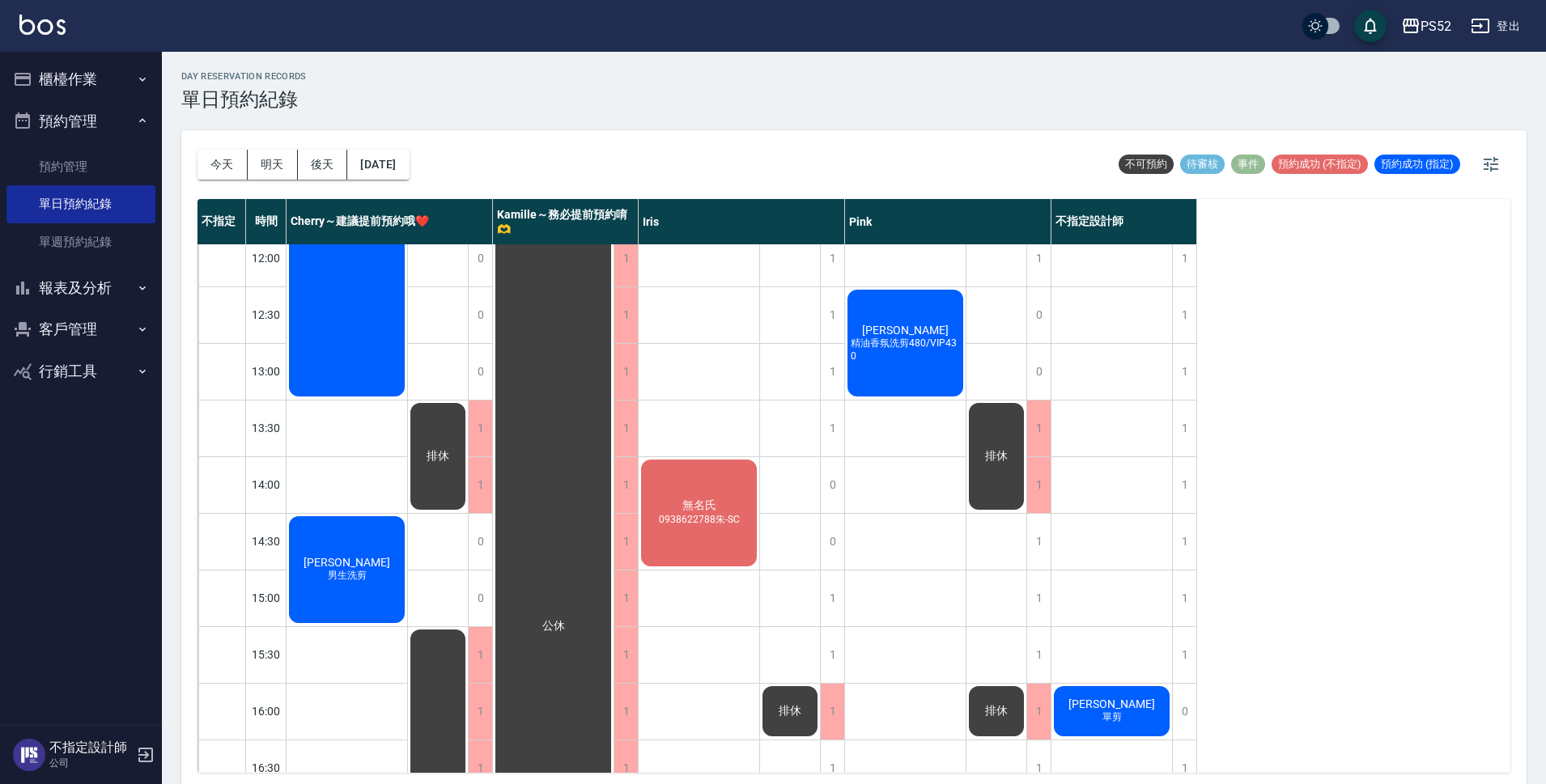
scroll to position [242, 0]
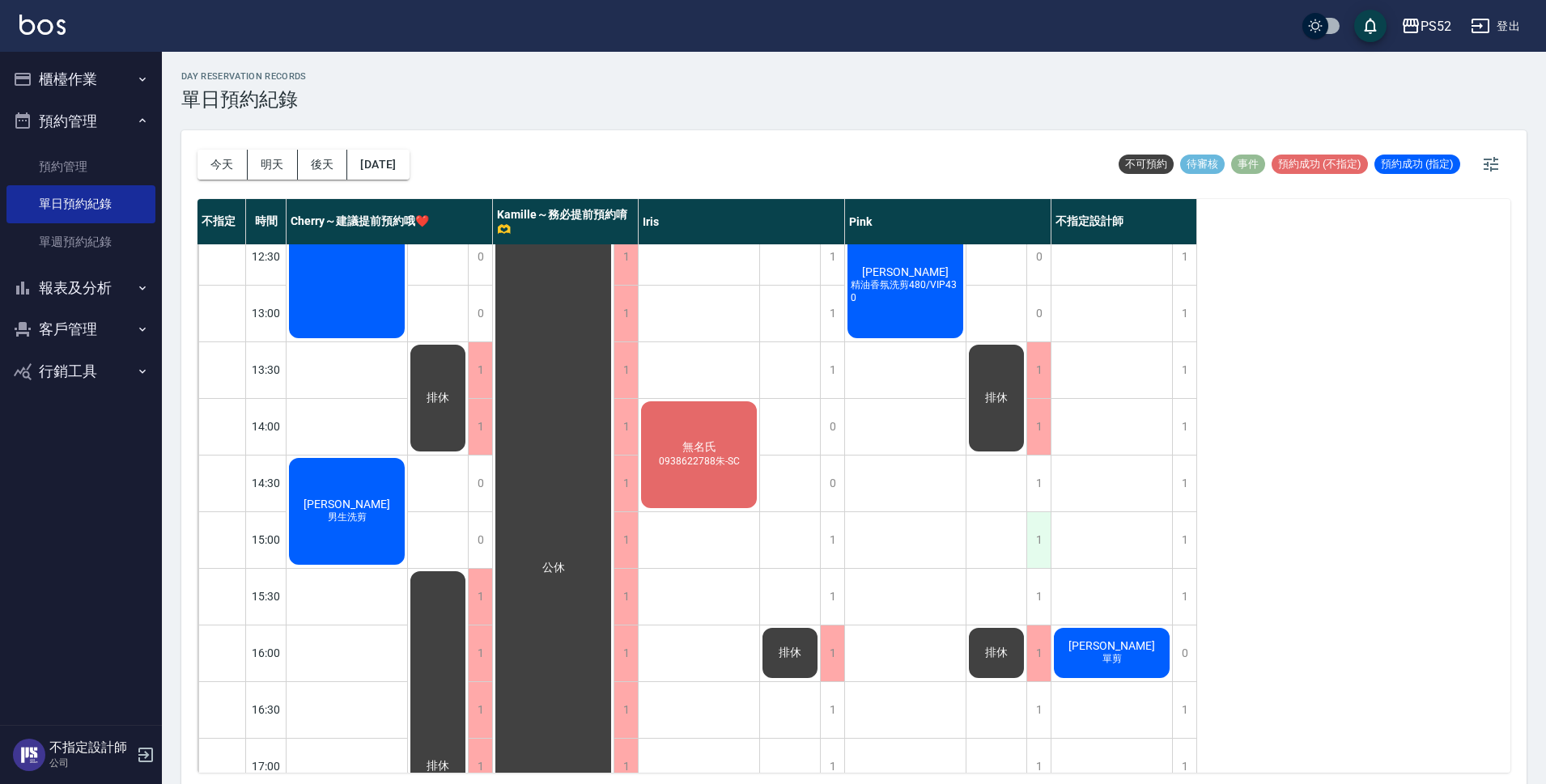
click at [1037, 519] on div "1" at bounding box center [1038, 540] width 24 height 56
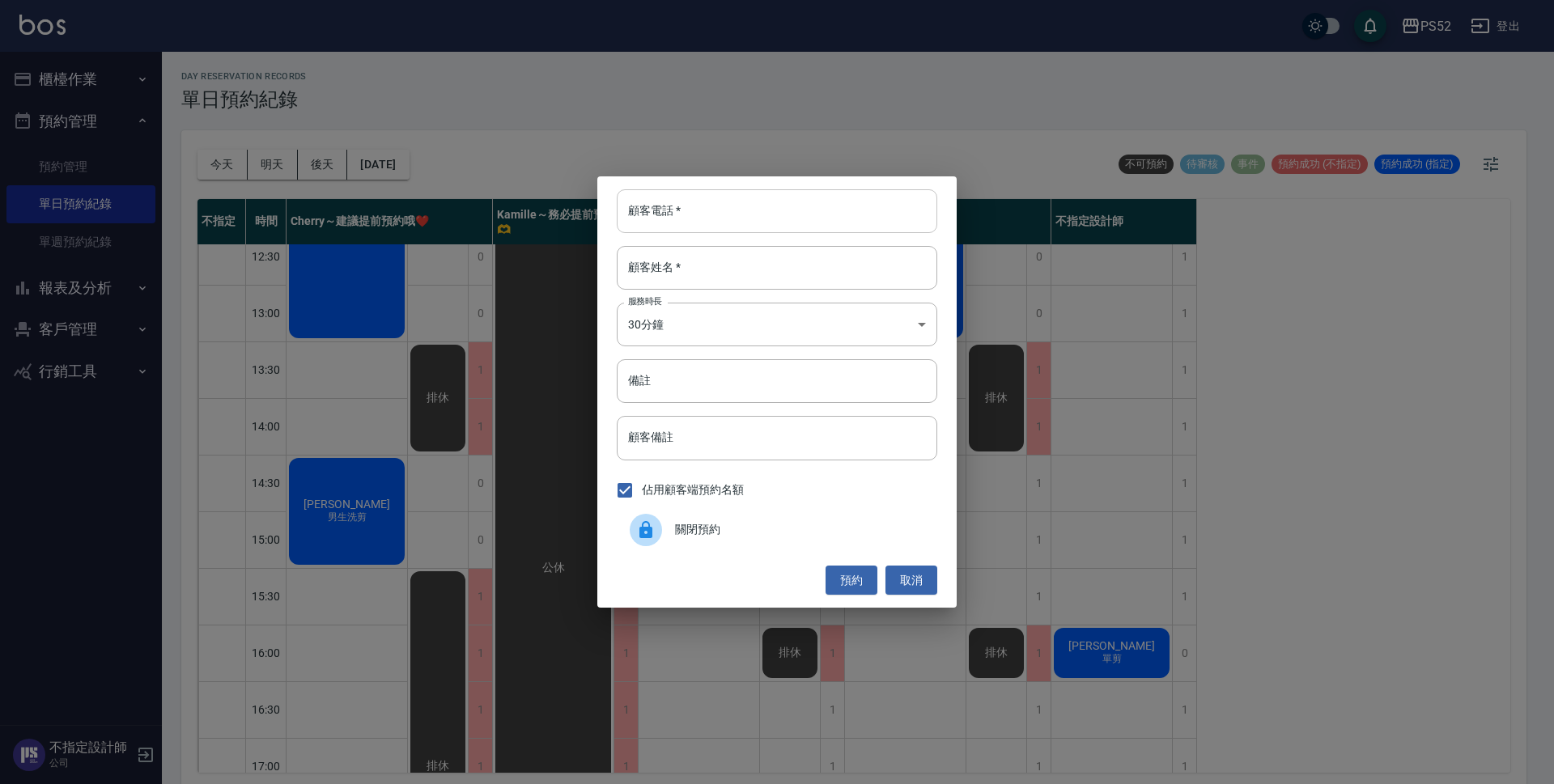
click at [666, 224] on input "顧客電話   *" at bounding box center [777, 210] width 321 height 44
paste input "0912018820"
type input "0912018820"
click at [687, 266] on input "顧客姓名   *" at bounding box center [777, 267] width 321 height 44
click at [924, 580] on button "取消" at bounding box center [911, 581] width 52 height 30
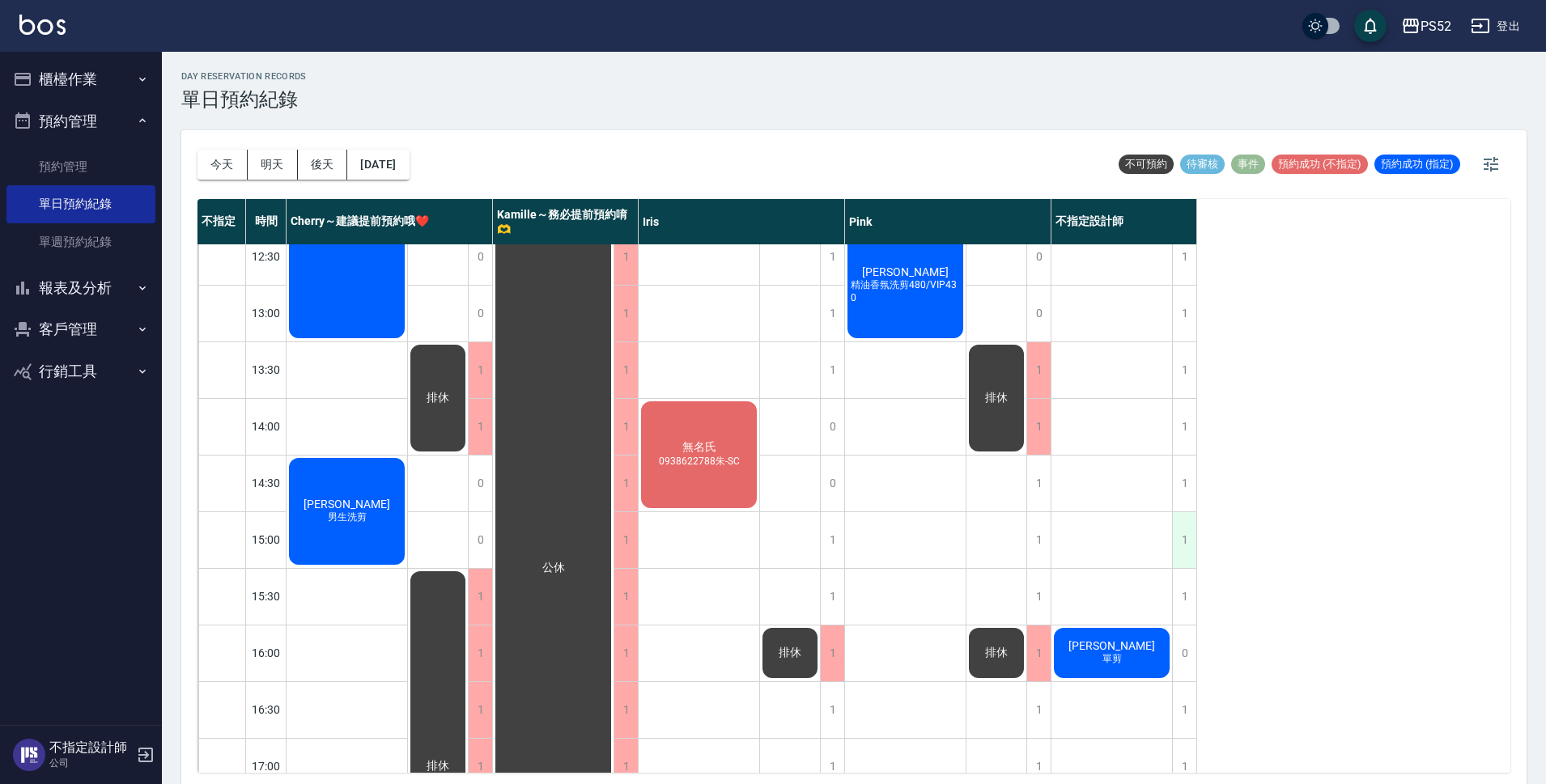
click at [1181, 533] on div "1" at bounding box center [1184, 540] width 24 height 56
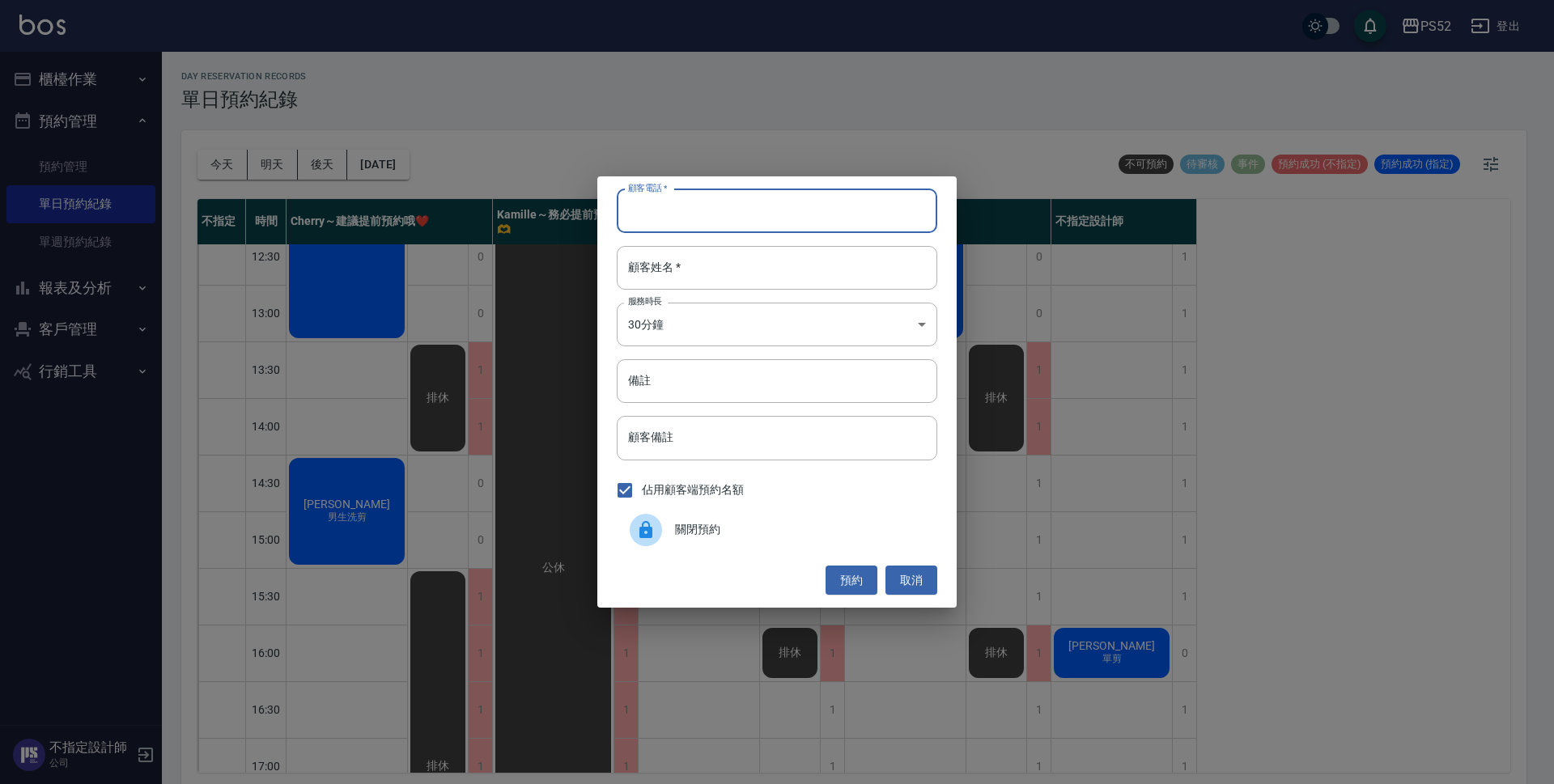
click at [771, 214] on input "顧客電話   *" at bounding box center [777, 210] width 321 height 44
paste input "0912018820"
click at [770, 232] on input "0912018820" at bounding box center [777, 210] width 321 height 44
type input "0912018820"
click at [757, 249] on input "顧客姓名   *" at bounding box center [777, 267] width 321 height 44
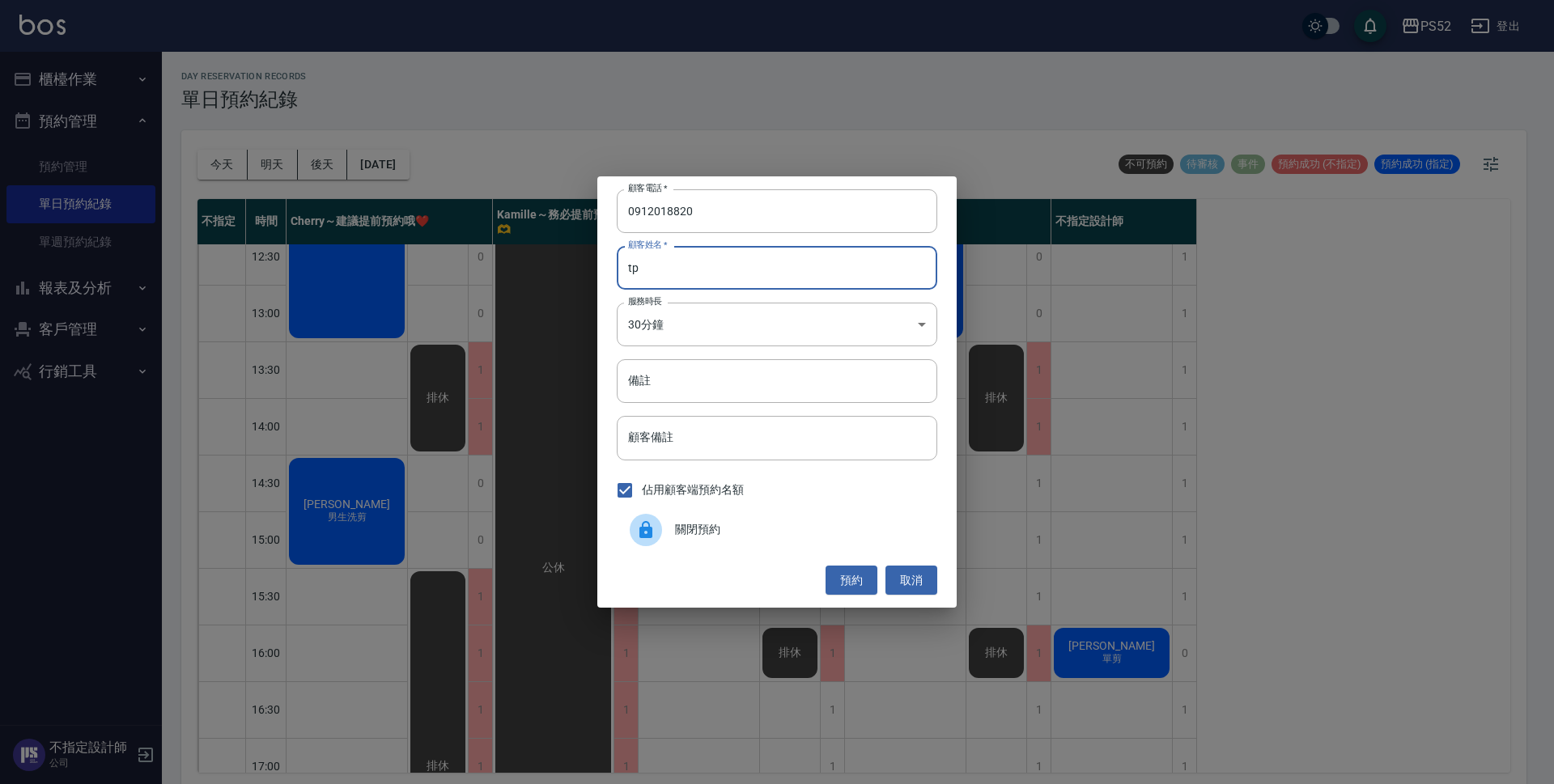
type input "t"
click at [759, 273] on input "陳" at bounding box center [777, 267] width 321 height 44
type input "陳"
click at [749, 309] on body "PS52 登出 櫃檯作業 排班表 現場電腦打卡 掃碼打卡 預約管理 預約管理 單日預約紀錄 單週預約紀錄 報表及分析 報表目錄 互助日報表 互助點數明細 設計…" at bounding box center [777, 394] width 1554 height 789
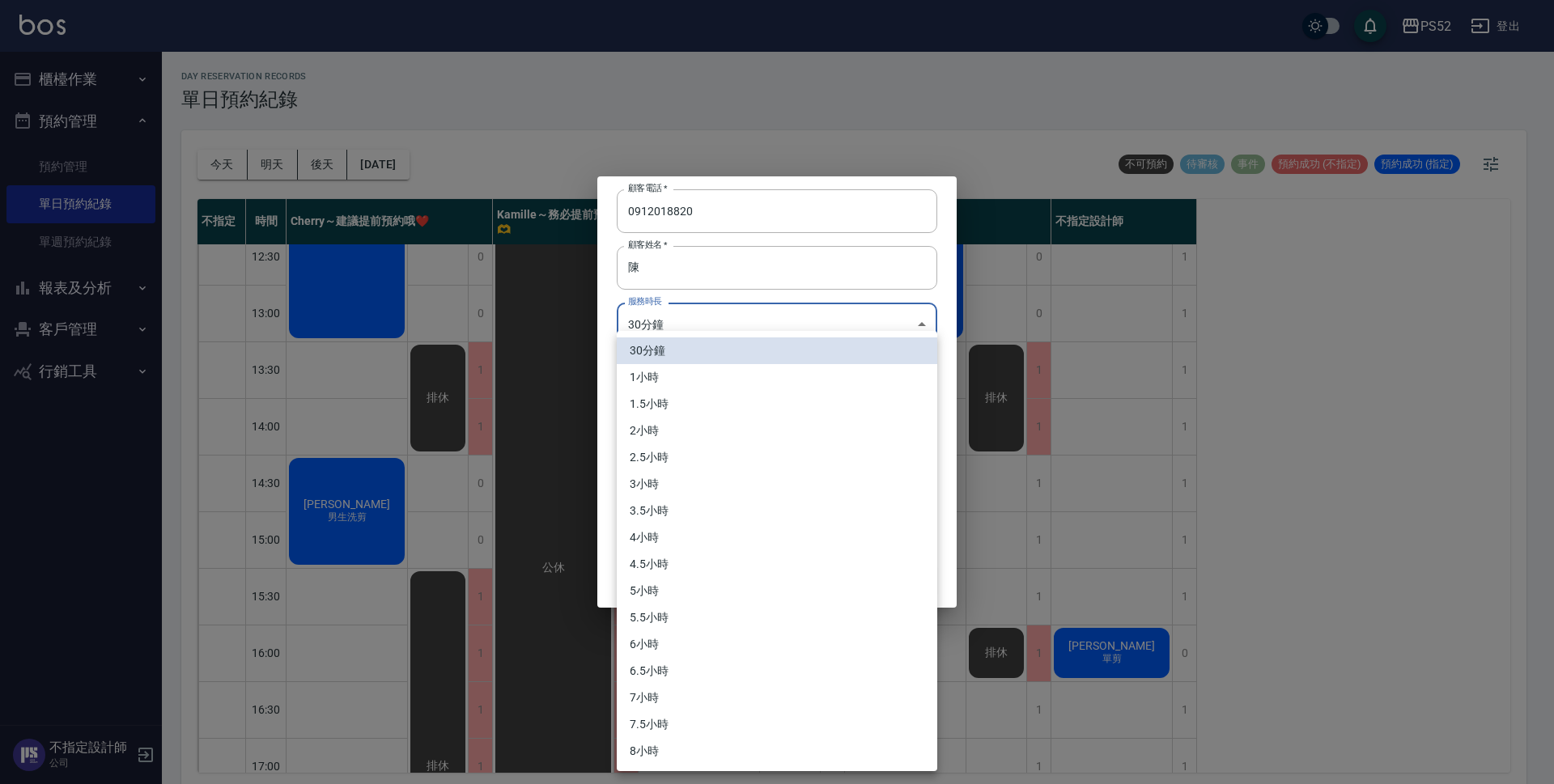
click at [670, 379] on li "1小時" at bounding box center [777, 377] width 321 height 27
type input "2"
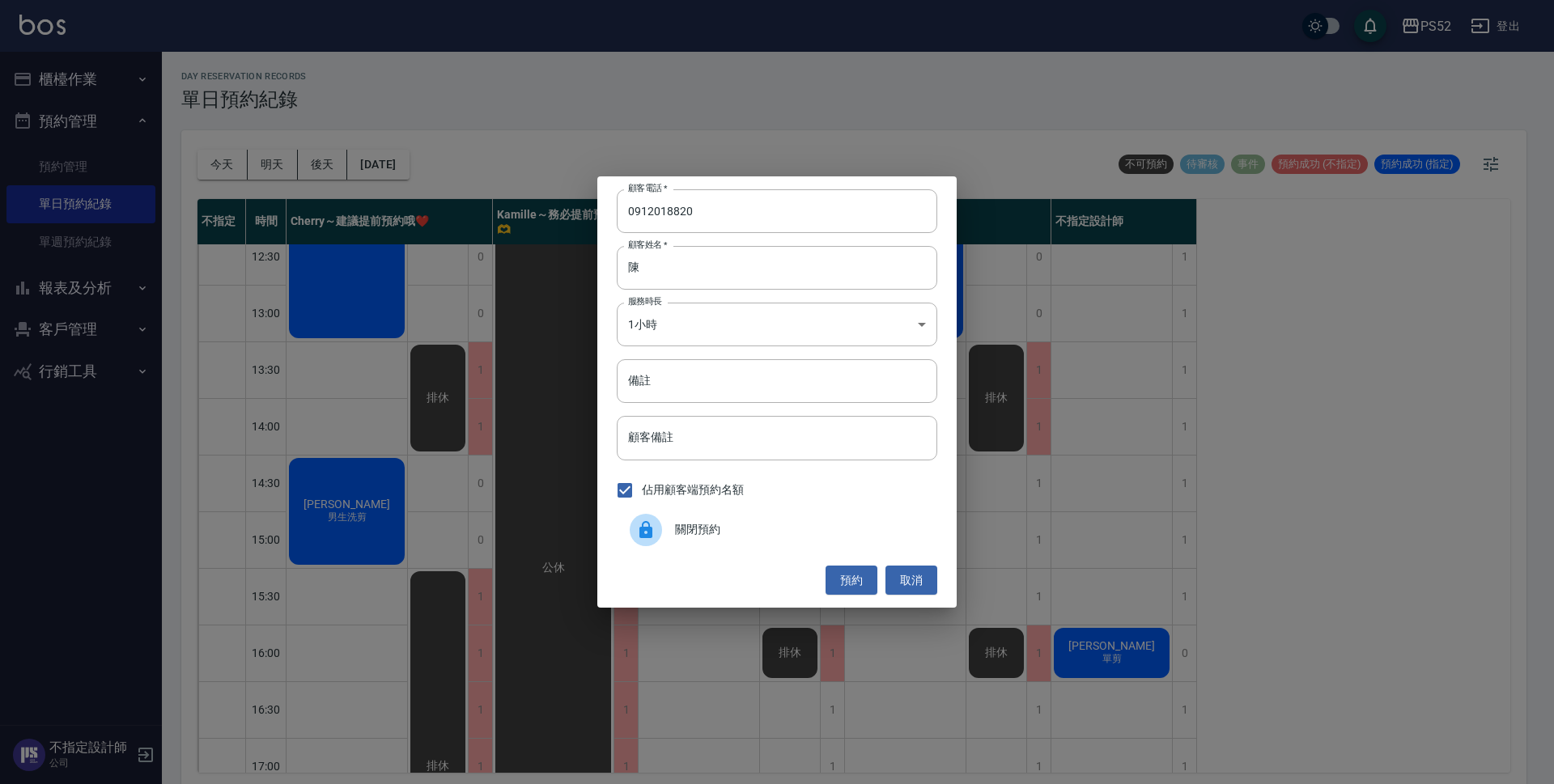
click at [746, 404] on div "顧客電話   * [PHONE_NUMBER] 顧客電話   * 顧客姓名   * [PERSON_NAME]姓名   * 服務時長 1小時 2 服務時長 備…" at bounding box center [777, 392] width 360 height 432
click at [736, 389] on input "備註" at bounding box center [777, 381] width 321 height 44
type input "洗頭"
click at [847, 577] on button "預約" at bounding box center [852, 581] width 52 height 30
